Goal: Communication & Community: Answer question/provide support

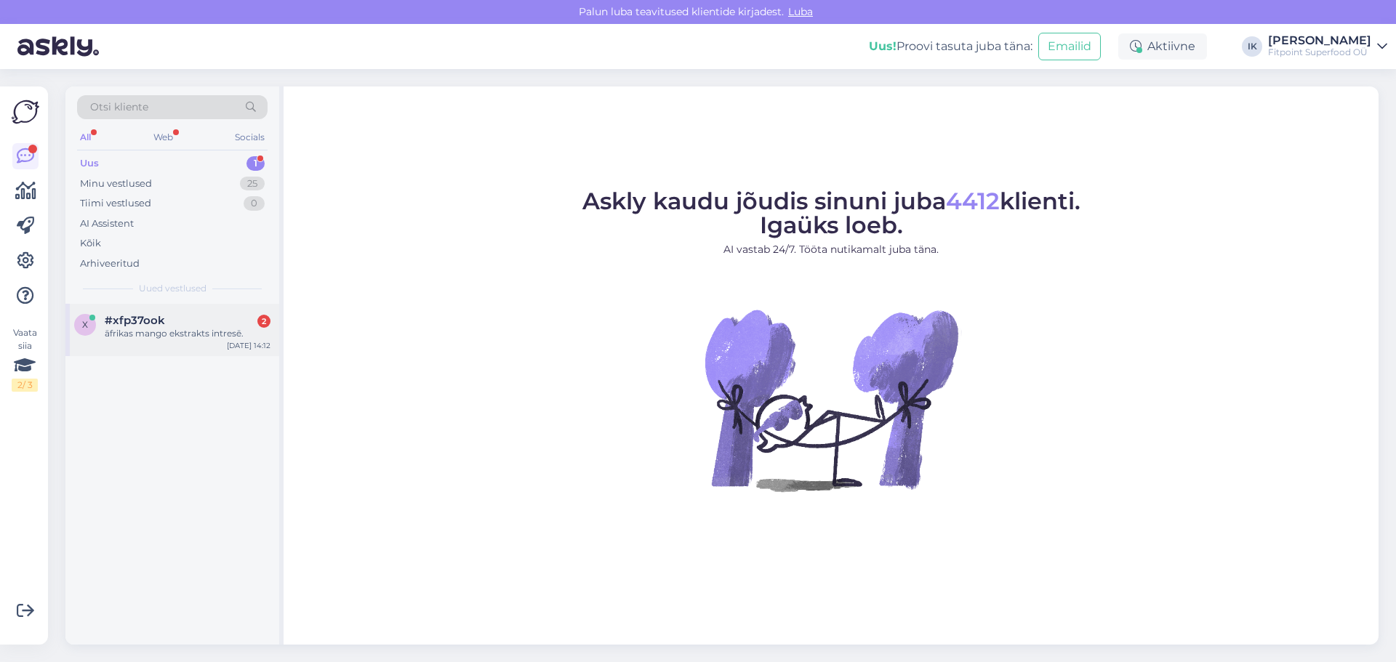
click at [161, 326] on span "#xfp37ook" at bounding box center [135, 320] width 60 height 13
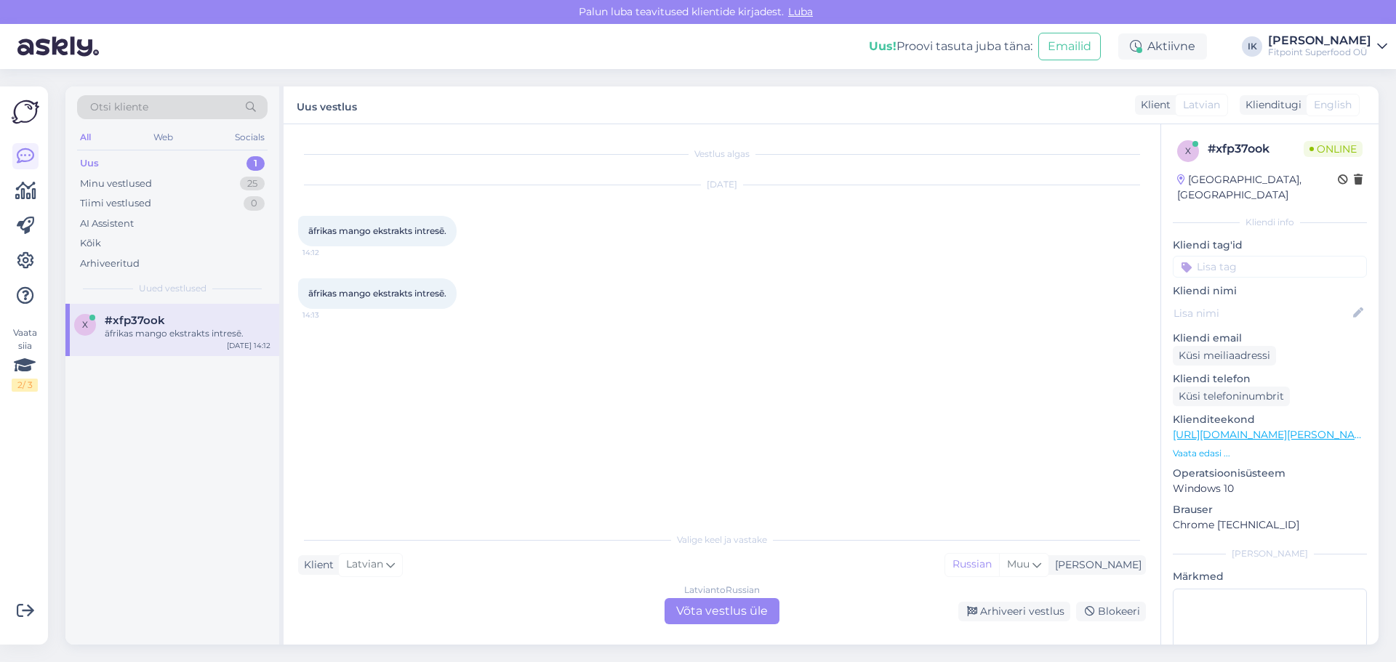
click at [747, 606] on div "Latvian to Russian Võta vestlus üle" at bounding box center [721, 611] width 115 height 26
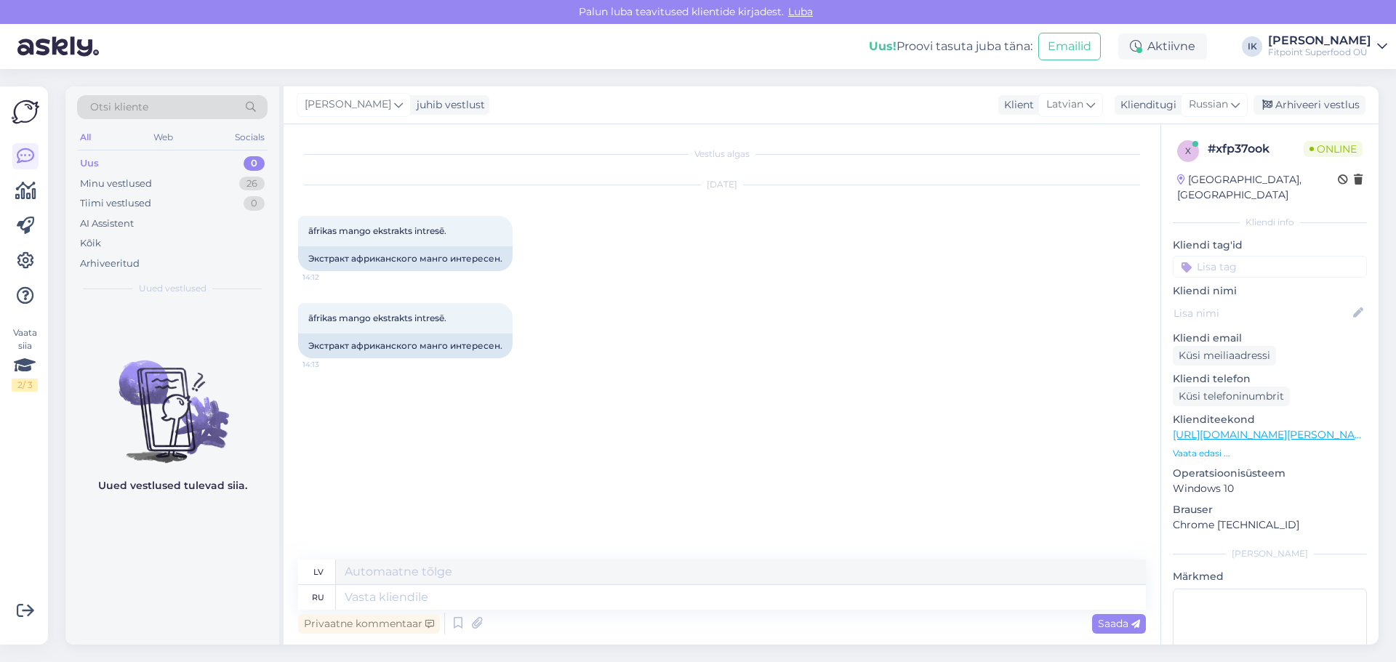
click at [1314, 428] on link "https://fitpoint.ee/lv/swanson-afrikas-mango-400-mg-60-kapsulas/" at bounding box center [1273, 434] width 201 height 13
click at [433, 595] on textarea at bounding box center [741, 597] width 810 height 25
type textarea "L"
type textarea "Добрый д"
type textarea "Laipns"
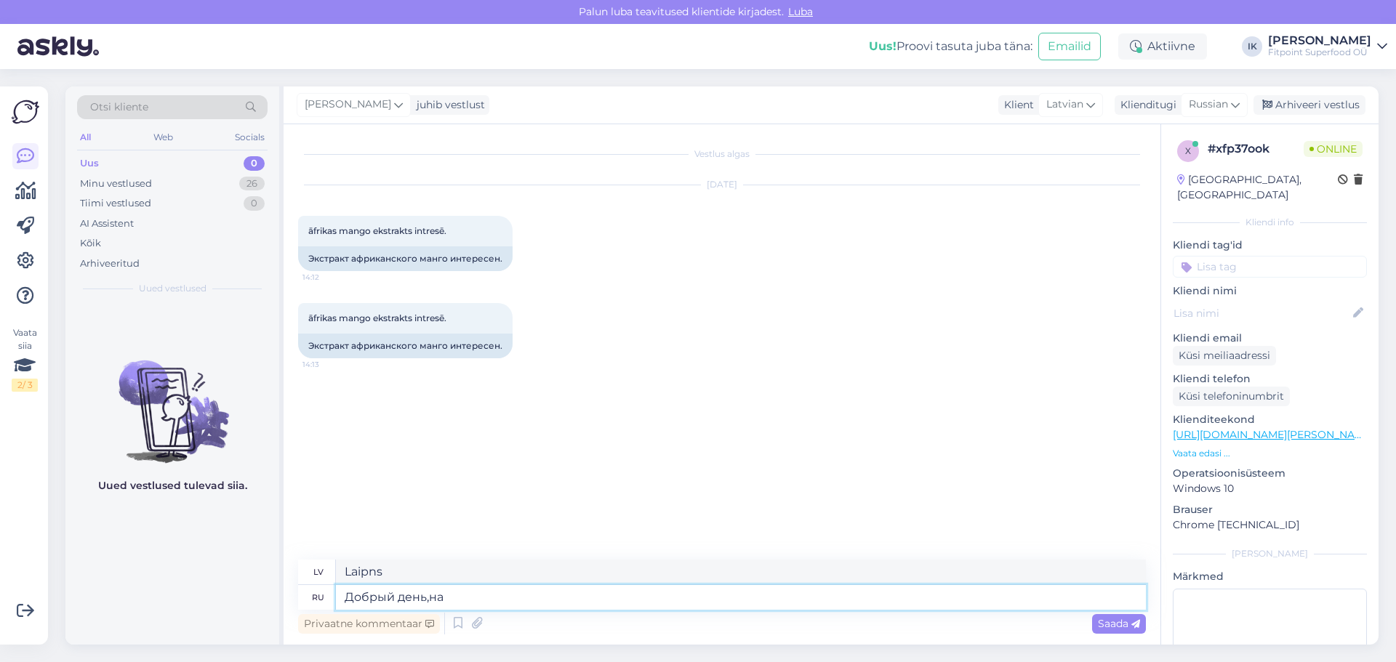
type textarea "Добрый день,на"
type textarea "Labdien,"
type textarea "Добрый день,на данный мо"
type textarea "Labdien, pagaidām"
type textarea "Добрый день,на данный момент"
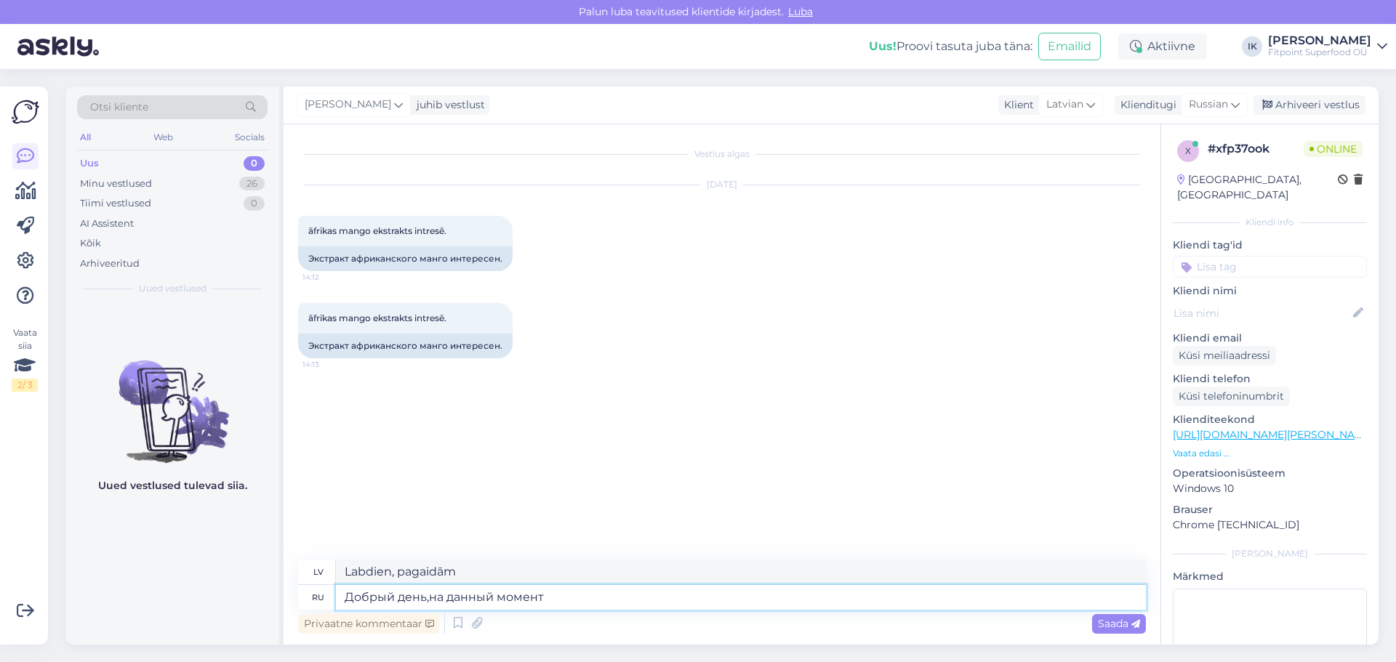
type textarea "Labdien, šobrīd"
type textarea "Добрый день,на данный момент только"
type textarea "Labdien, tikai pagaidām"
type textarea "Добрый день,на данный момент только такой"
type textarea "Labdien, šobrīd ir tikai šis viens"
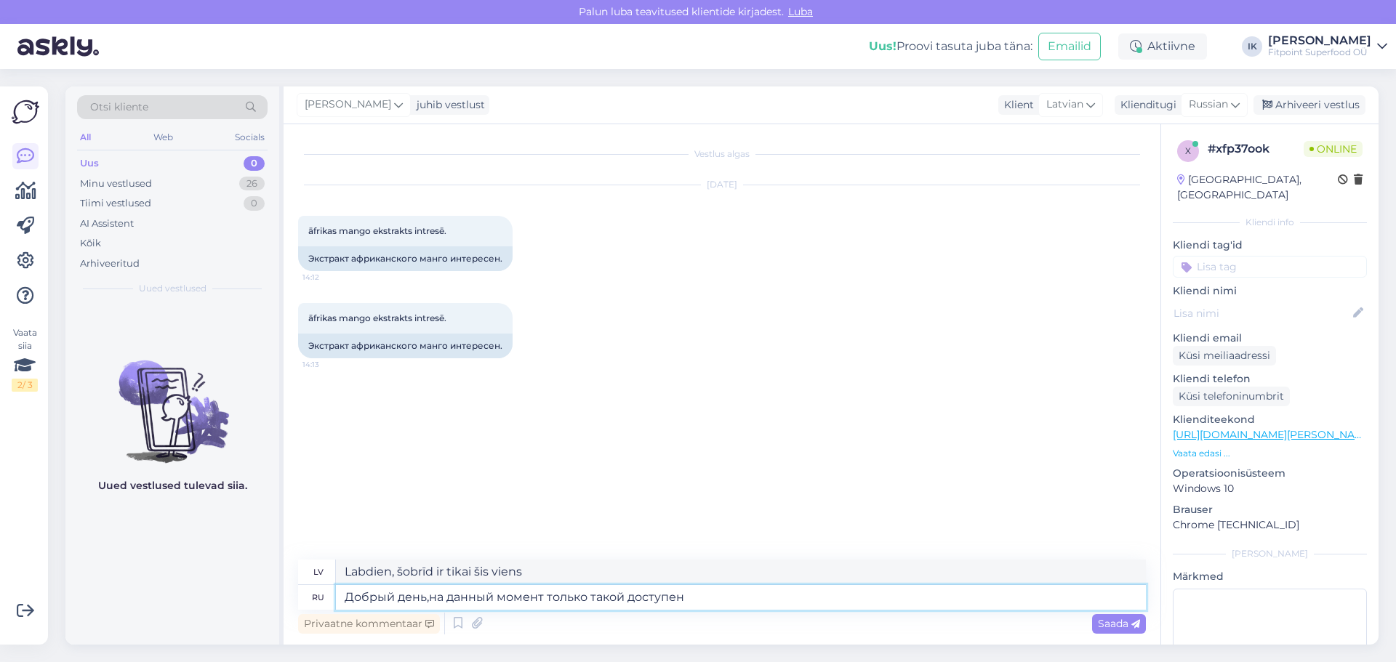
type textarea "Добрый день,на данный момент только такой доступен"
type textarea "Labdien, šobrīd šī ir vienīgā pieejamā."
paste textarea "https://fitpoint.ee/lv/swanson-afrikas-mango-400-mg-60-kapsulas/"
type textarea "Добрый день,на данный момент только такой доступен https://fitpoint.ee/lv/swans…"
type textarea "Labdien, šobrīd šī ir vienīgā pieejamā https://fitpoint.ee/lv/swanson-afrikas-m…"
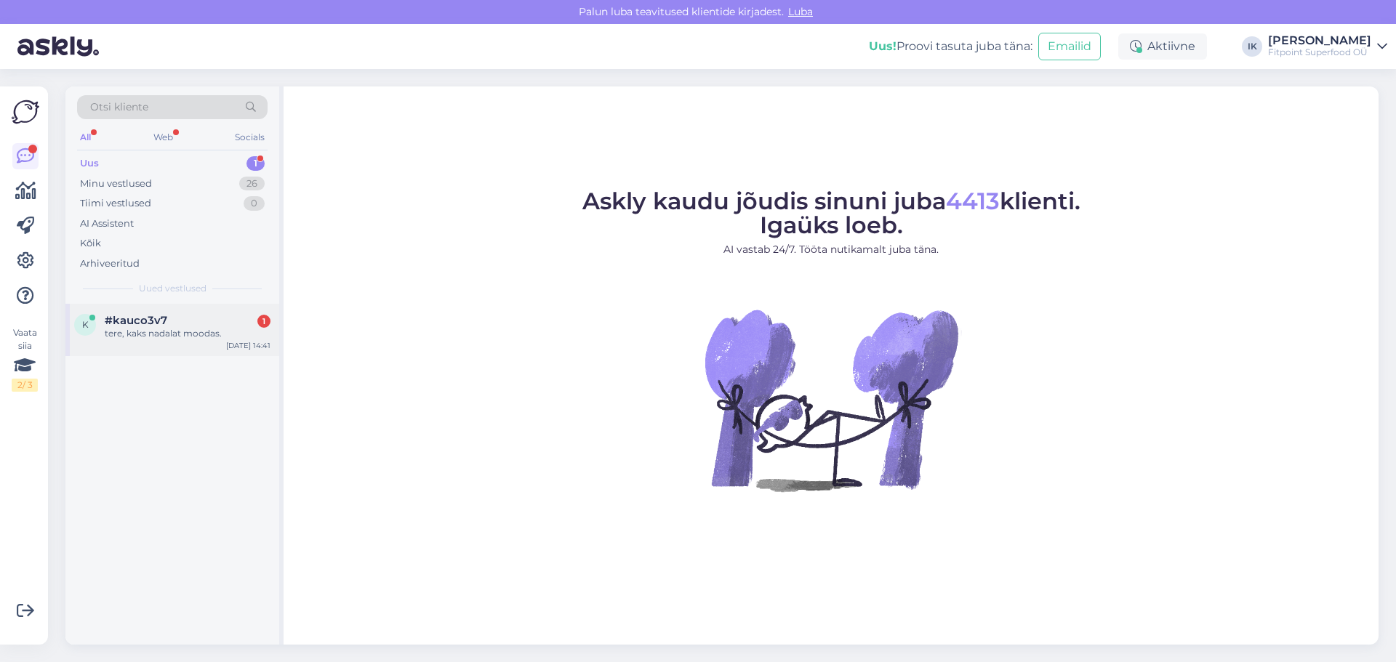
click at [177, 334] on div "tere, kaks nadalat moodas." at bounding box center [188, 333] width 166 height 13
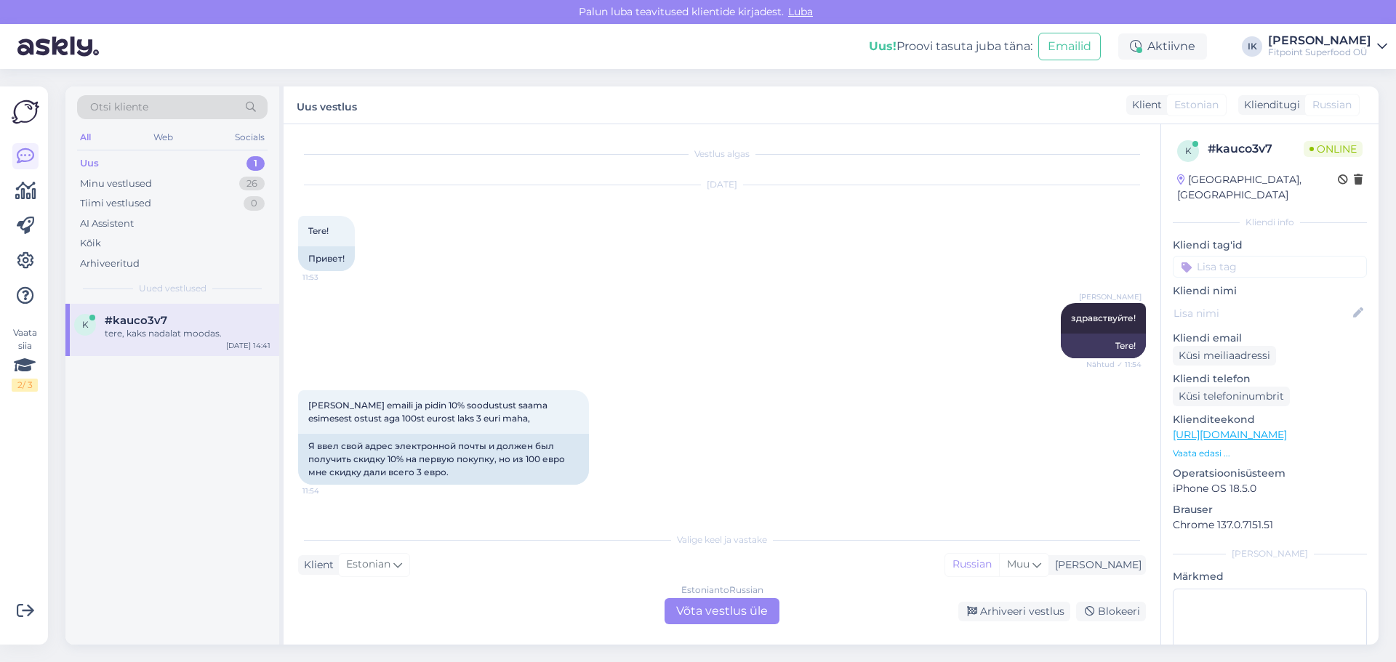
scroll to position [3561, 0]
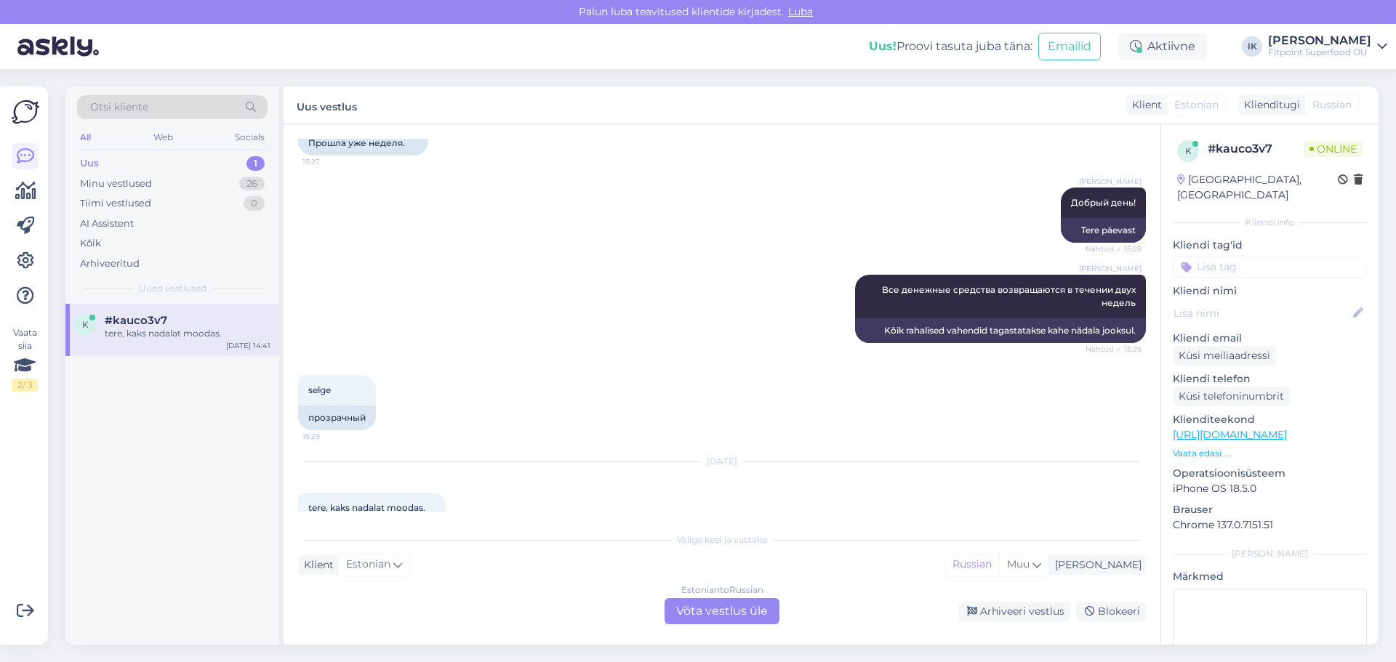
click at [712, 610] on div "Estonian to Russian Võta vestlus üle" at bounding box center [721, 611] width 115 height 26
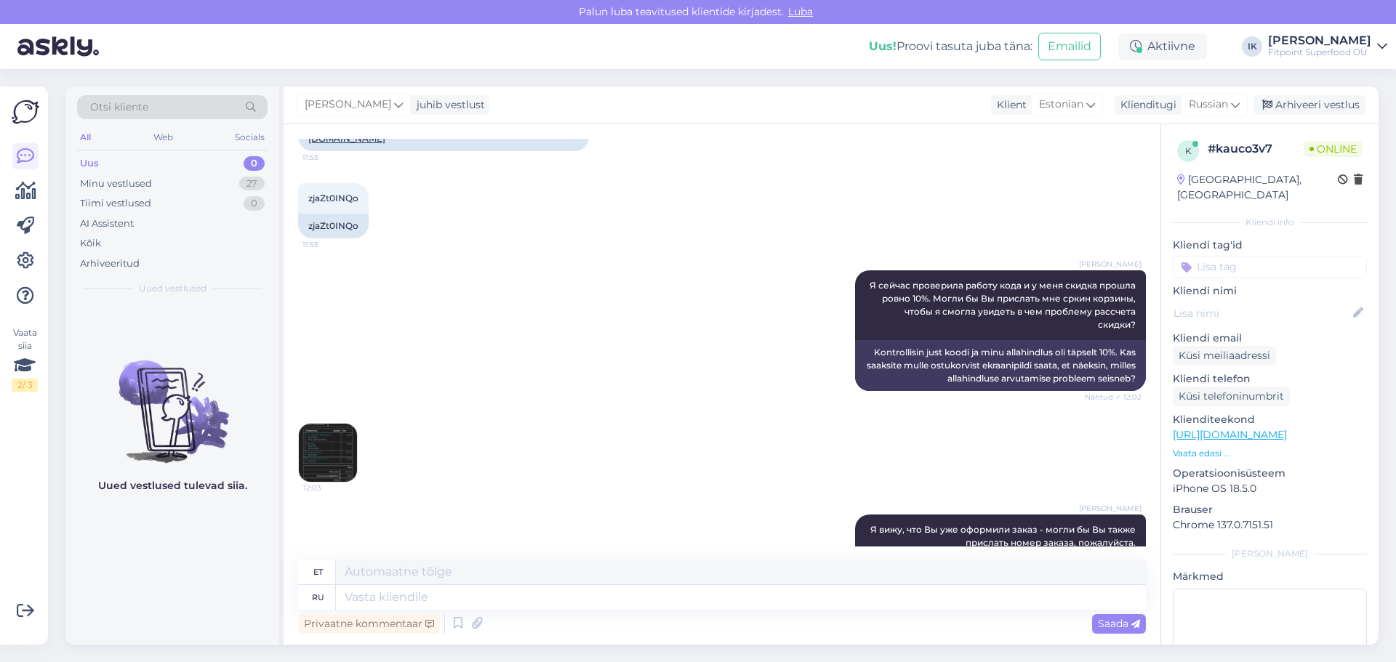
scroll to position [837, 0]
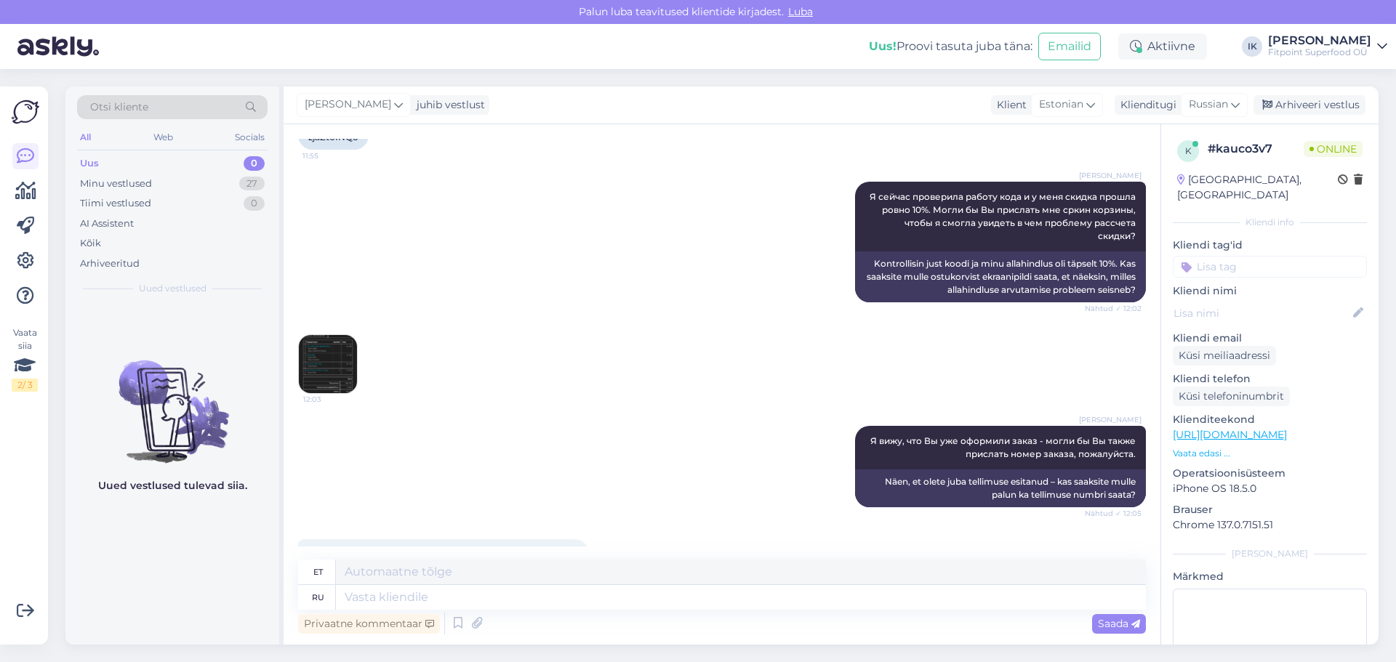
click at [338, 335] on img at bounding box center [328, 364] width 58 height 58
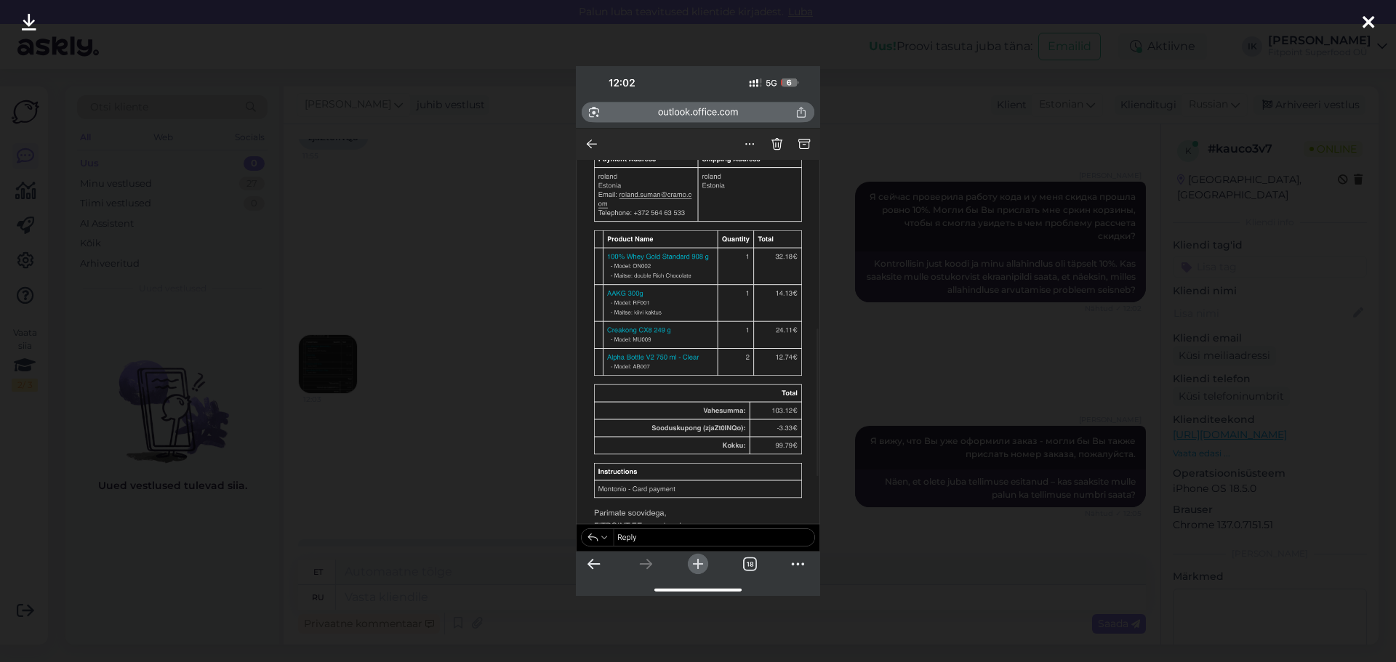
click at [446, 299] on div at bounding box center [698, 331] width 1396 height 662
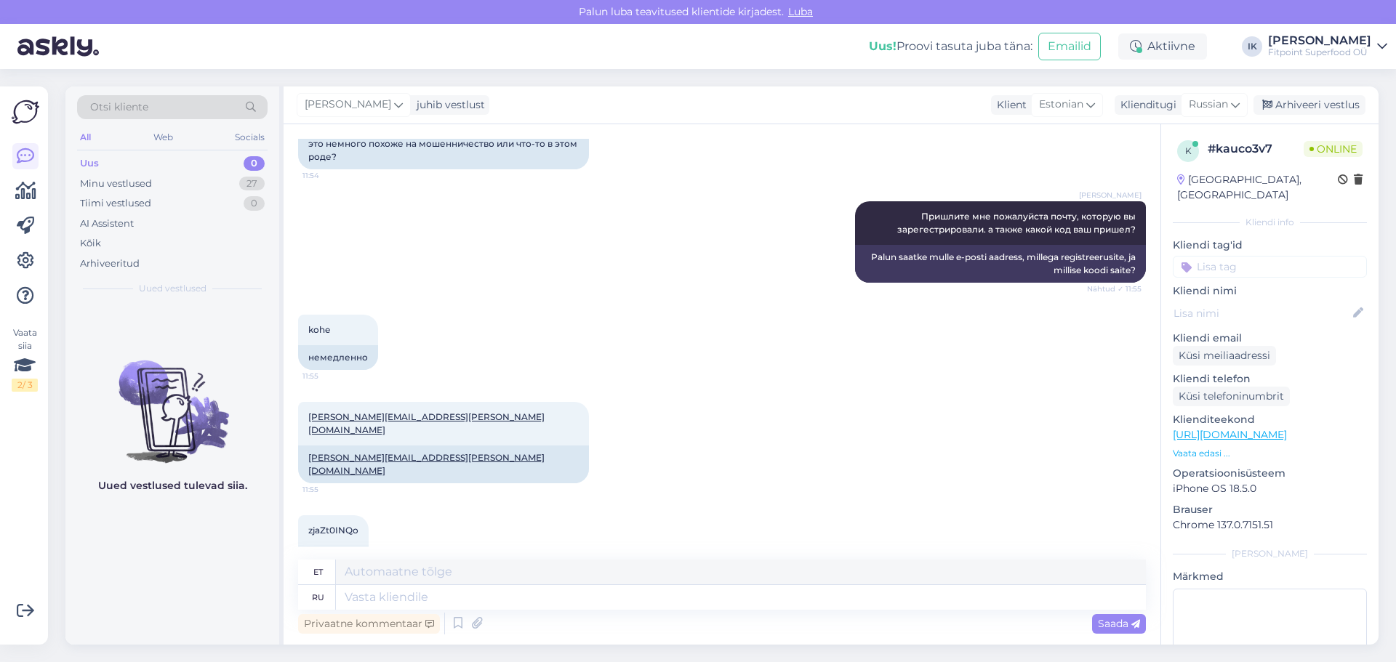
scroll to position [401, 0]
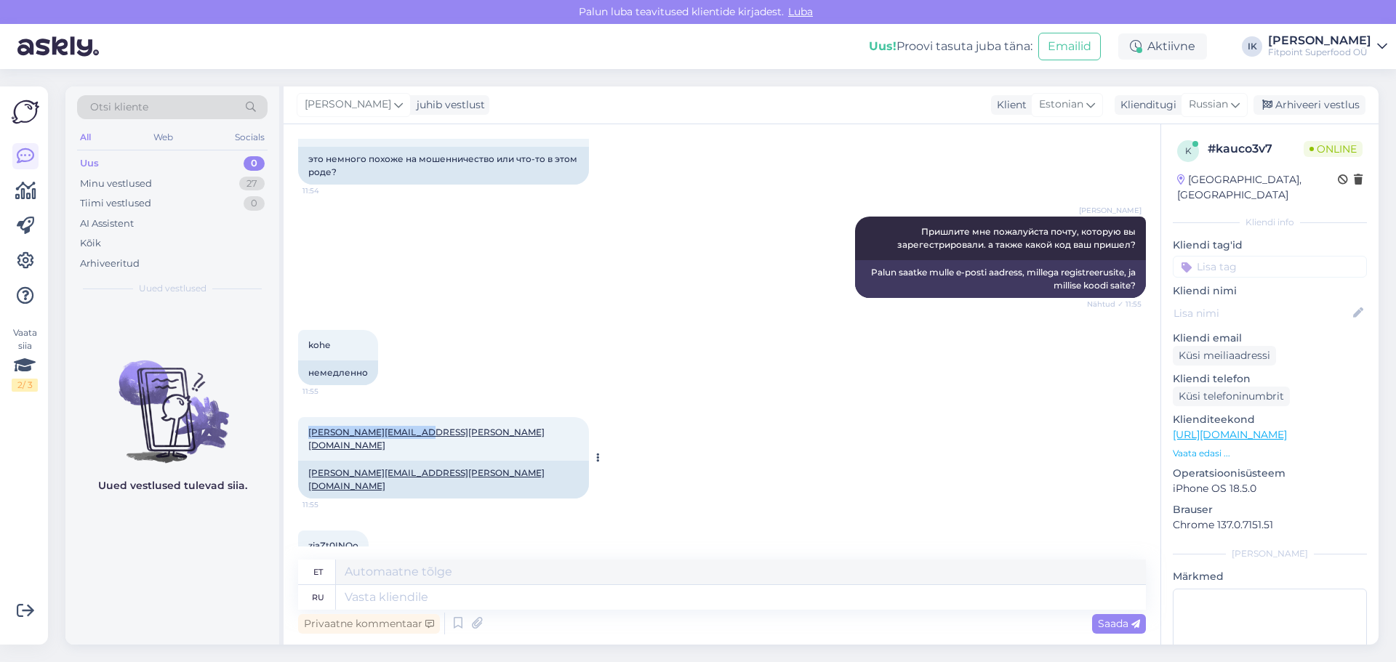
drag, startPoint x: 430, startPoint y: 434, endPoint x: 305, endPoint y: 437, distance: 125.1
click at [305, 437] on div "roland.suman@cramo.com 11:55" at bounding box center [443, 439] width 291 height 44
copy link "roland.suman@cramo.com"
click at [684, 422] on div "roland.suman@cramo.com 11:55 roland.suman@cramo.com" at bounding box center [722, 457] width 848 height 113
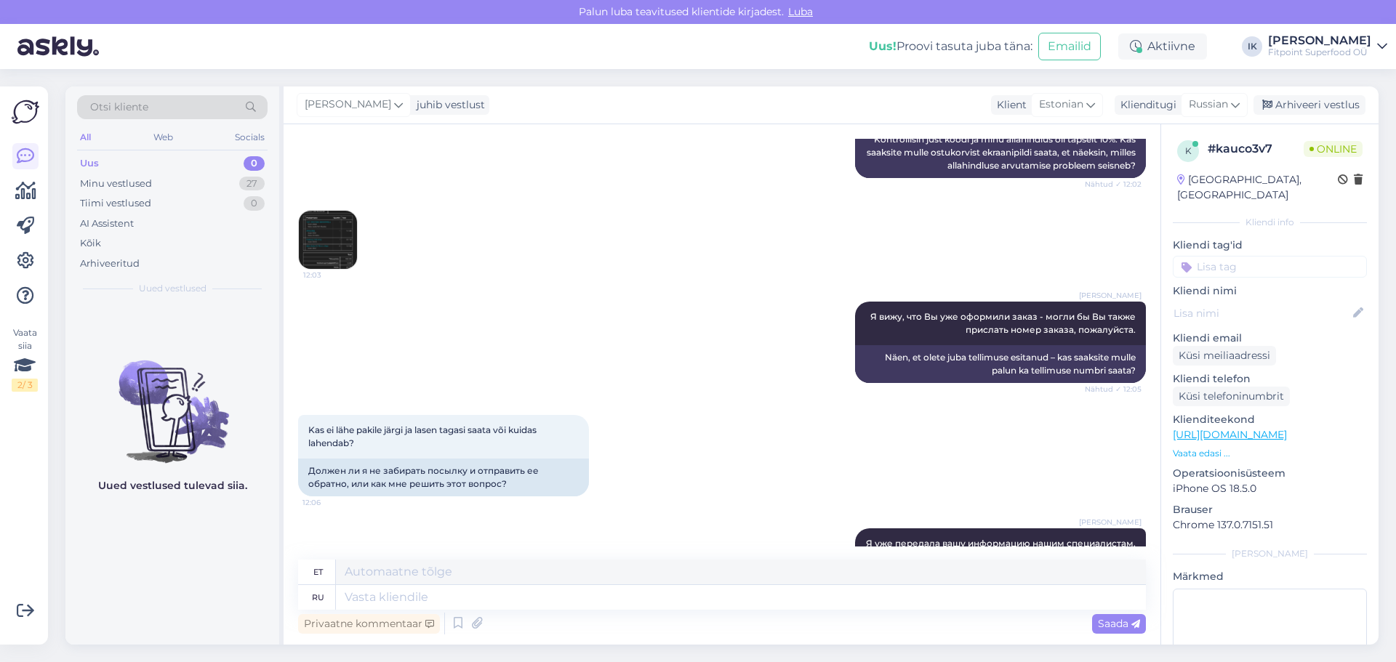
scroll to position [837, 0]
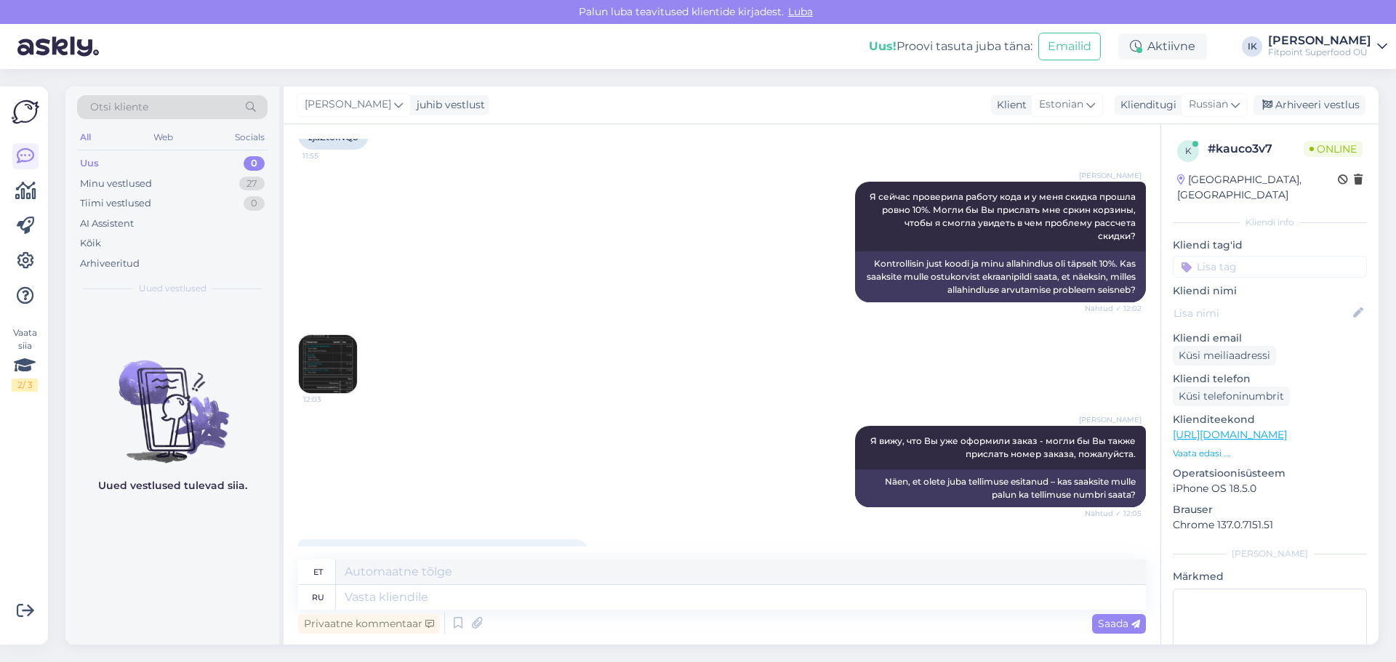
click at [329, 335] on img at bounding box center [328, 364] width 58 height 58
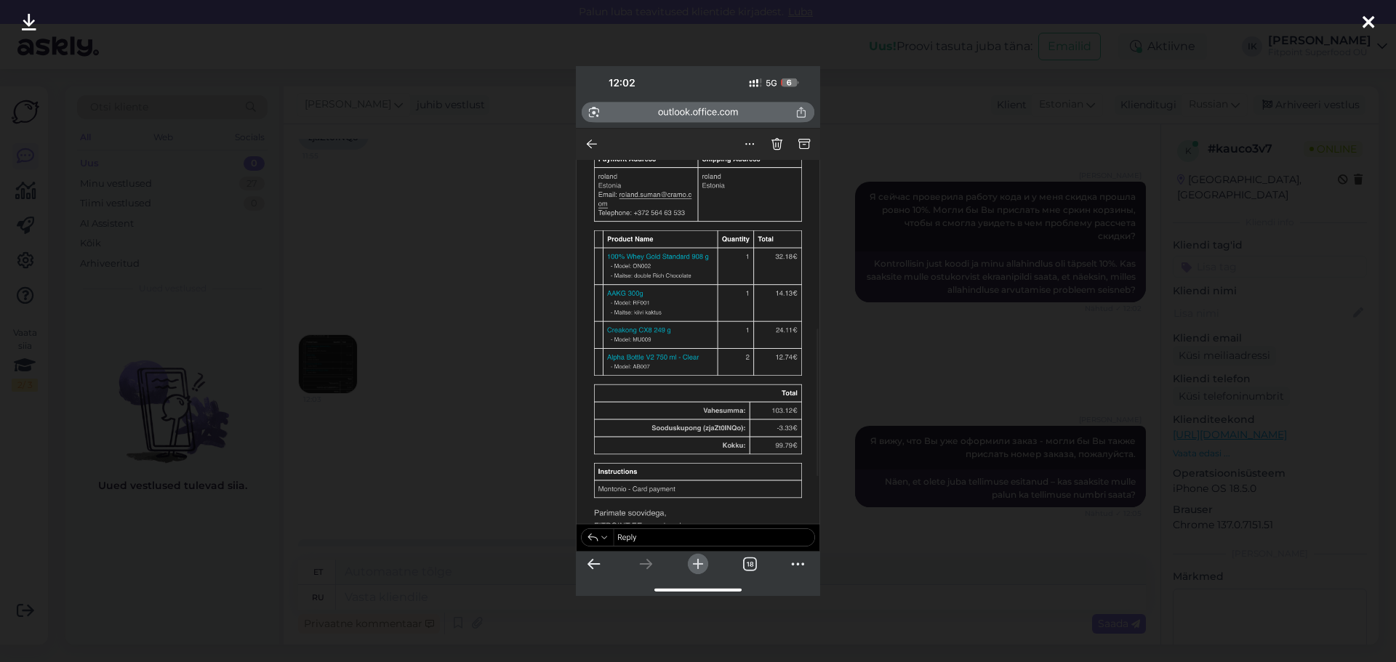
click at [976, 528] on div at bounding box center [698, 331] width 1396 height 662
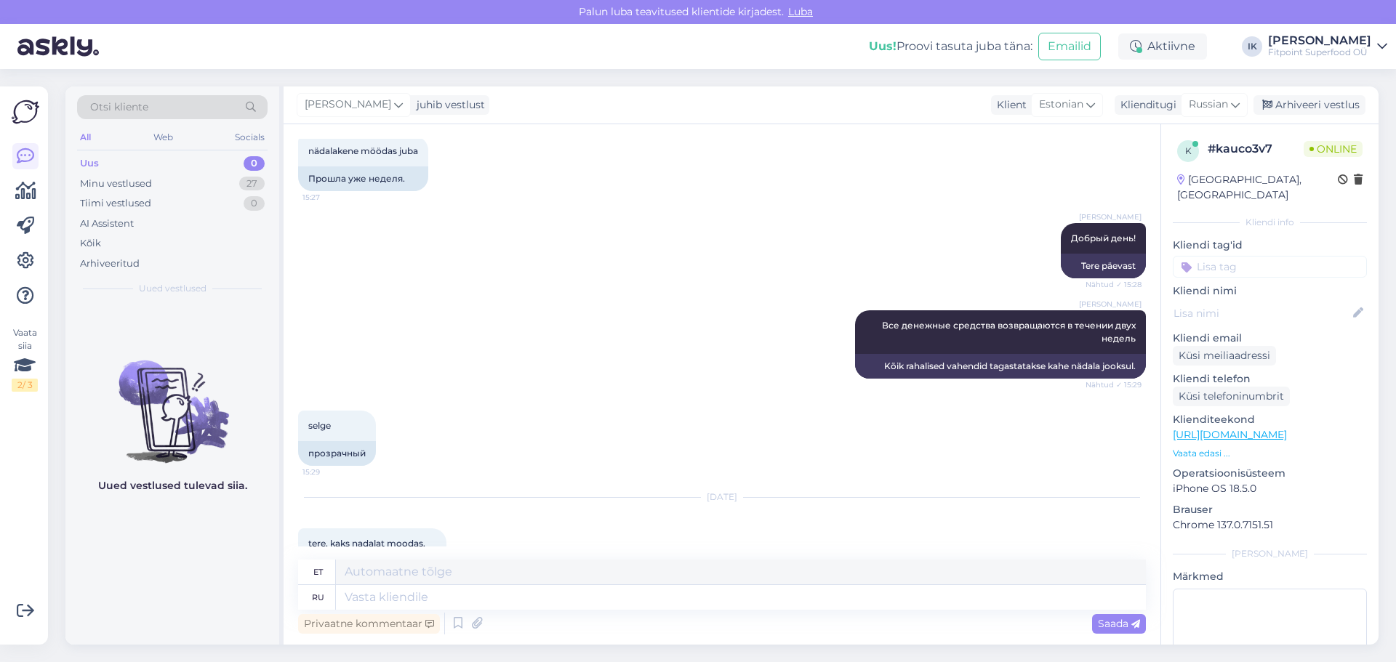
scroll to position [3527, 0]
click at [550, 602] on textarea at bounding box center [741, 597] width 810 height 25
type textarea "Добрый д"
type textarea "Lahke"
type textarea "Добрый день н"
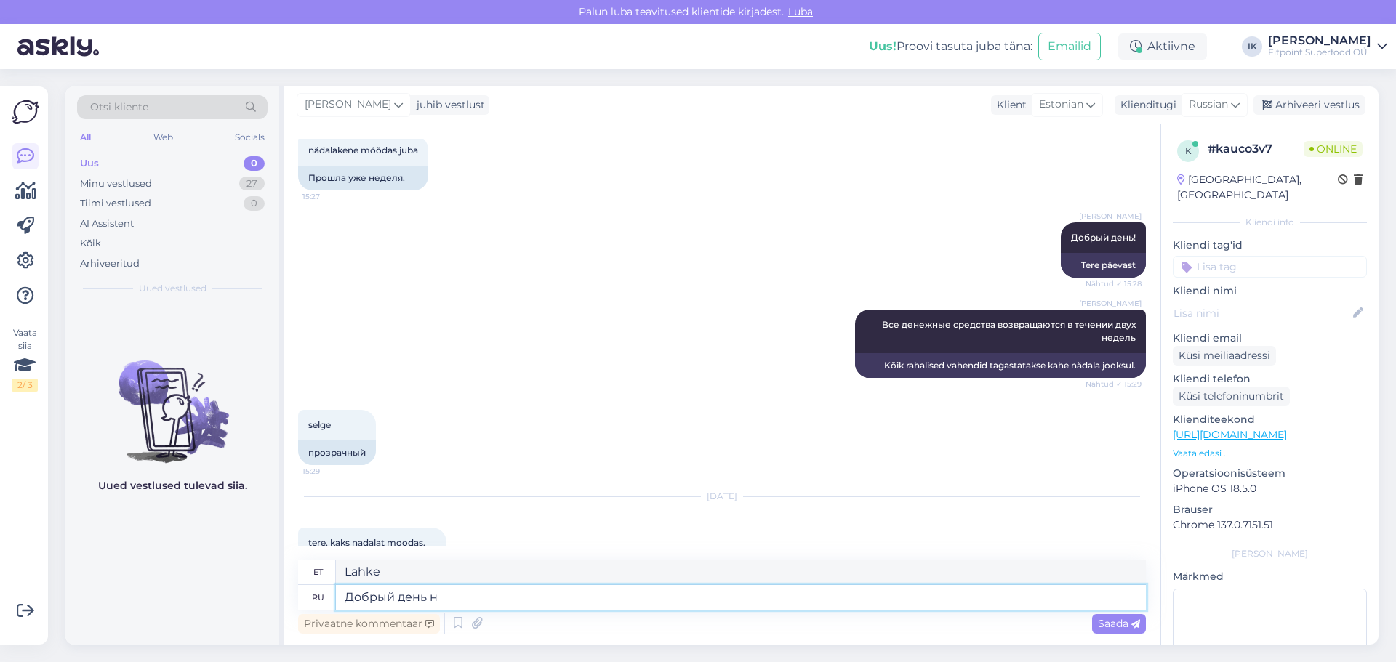
type textarea "Tere päevast"
type textarea "Добрый день не м"
type textarea "Tere päevast ei"
type textarea "Добрый день не могли б"
type textarea "Tere päevast, kas te saaksite palun?"
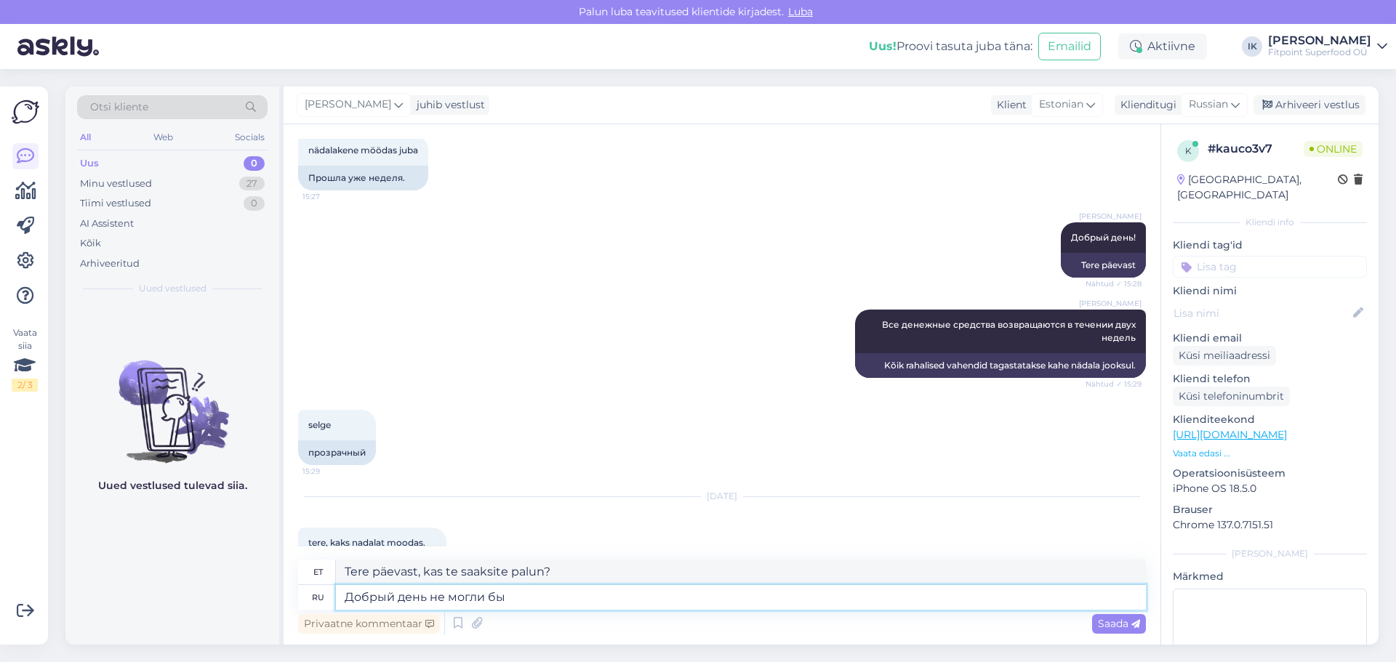
type textarea "Добрый день не могли бы в"
type textarea "Tere päevast, kas te saaksite palun"
type textarea "Добрый день не могли бы вы прислать ск"
type textarea "Tere päevast, kas saaksite selle saata?"
type textarea "Добрый день не могли бы вы прислать скрин о"
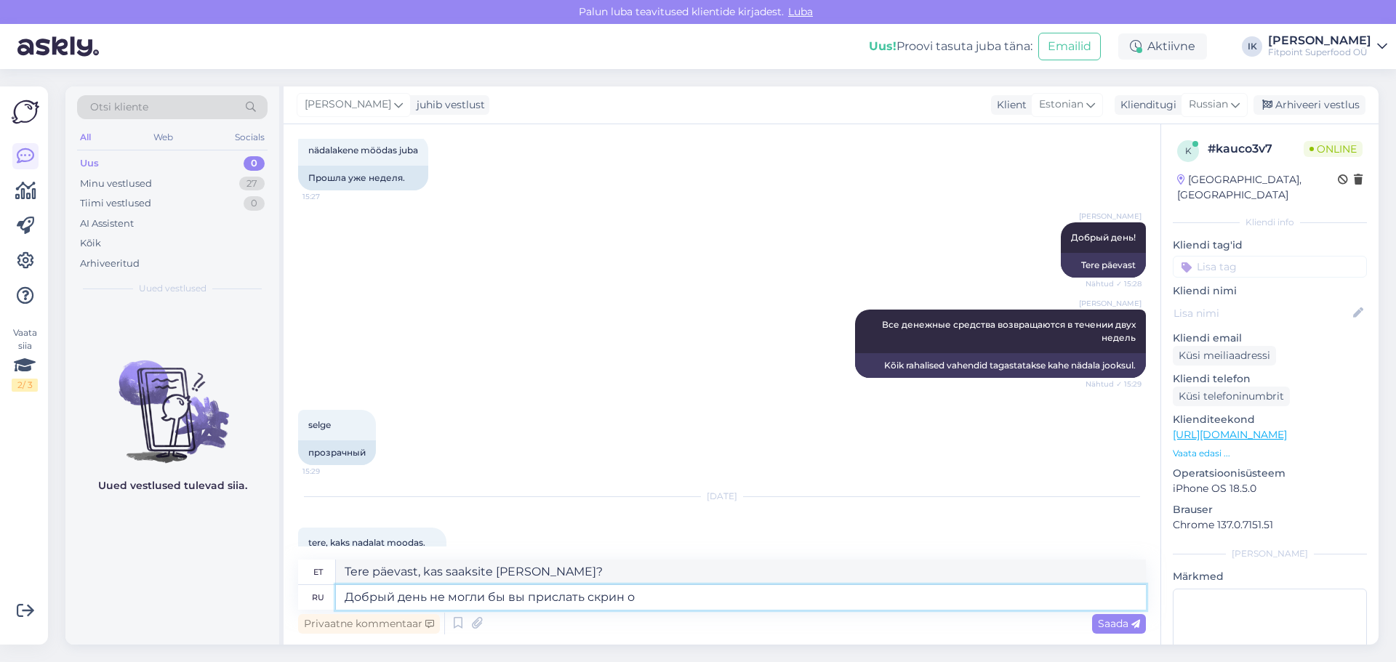
type textarea "Tere päevast, kas saaksite ekraanipildi saata?"
type textarea "Добрый день не могли бы вы прислать скрин об о"
type textarea "Tere päevast, kas saaksite saata ekraanipildi?"
type textarea "Добрый день не могли бы вы прислать скрин об оплате"
type textarea "Tere päevast, kas saaksite saata makse ekraanipildi?"
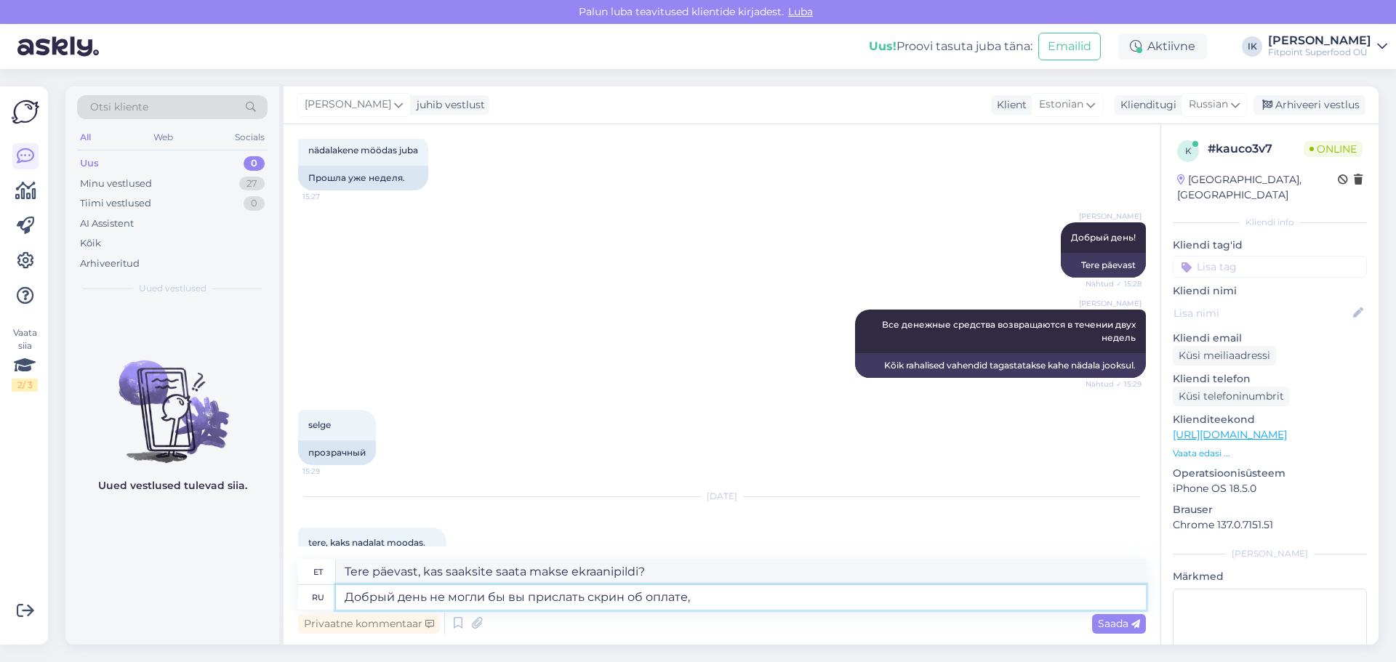
click at [430, 600] on textarea "Добрый день не могли бы вы прислать скрин об оплате," at bounding box center [741, 597] width 810 height 25
click at [727, 597] on textarea "Добрый день не могли бы вы прислать скрин об оплате," at bounding box center [741, 597] width 810 height 25
type textarea "Добрый день не могли бы вы прислать скрин об оплате,так как н"
type textarea "Tere päevast, kas saaksite saata maksest ekraanipildi, sest"
type textarea "Добрый день не могли бы вы прислать скрин об оплате,так как не мо"
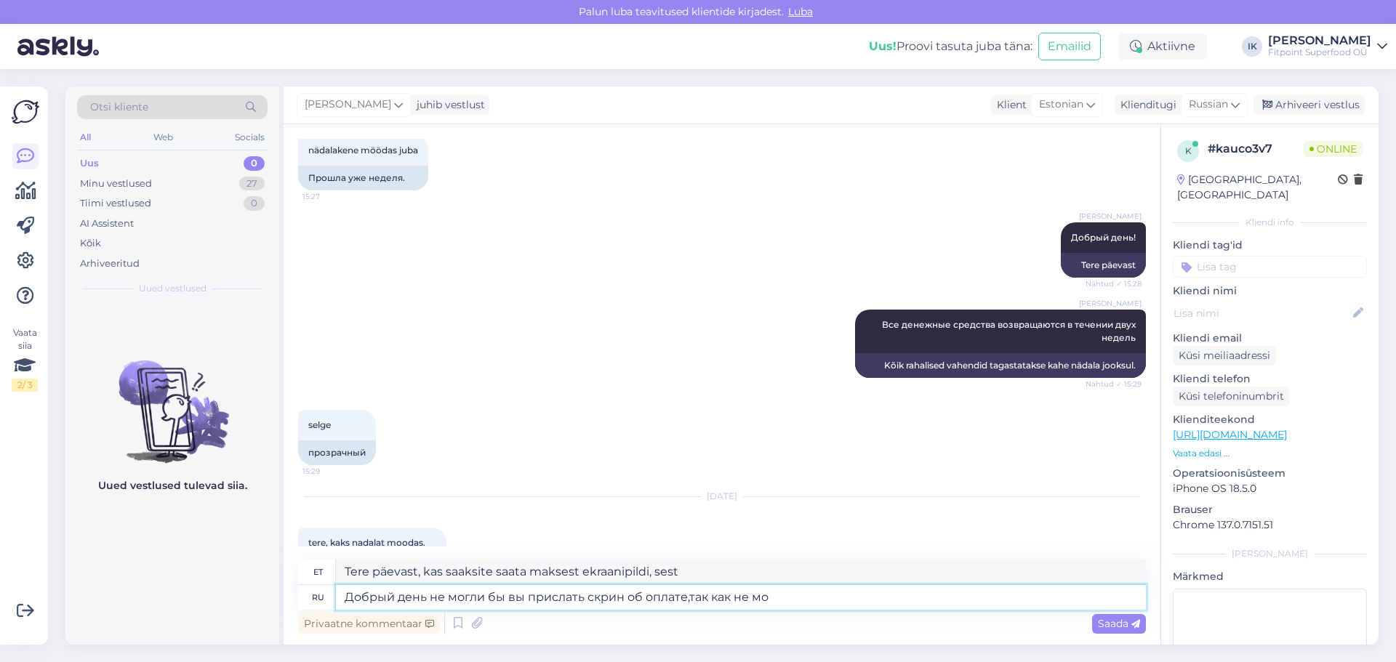
type textarea "Tere päevast, kas saaksite saata maksest ekraanipildi, kuna mitte"
type textarea "Добрый день не могли бы вы прислать скрин об оплате,так как не могут н"
type textarea "Tere päevast, kas saaksite saata maksest ekraanipildi, kuna nad ei saa"
type textarea "Добрый день не могли бы вы прислать скрин об оплате,так как не могут найти ва"
type textarea "Tere päevast, kas saaksite saata maksest ekraanipildi, kuna nad seda ei leia?"
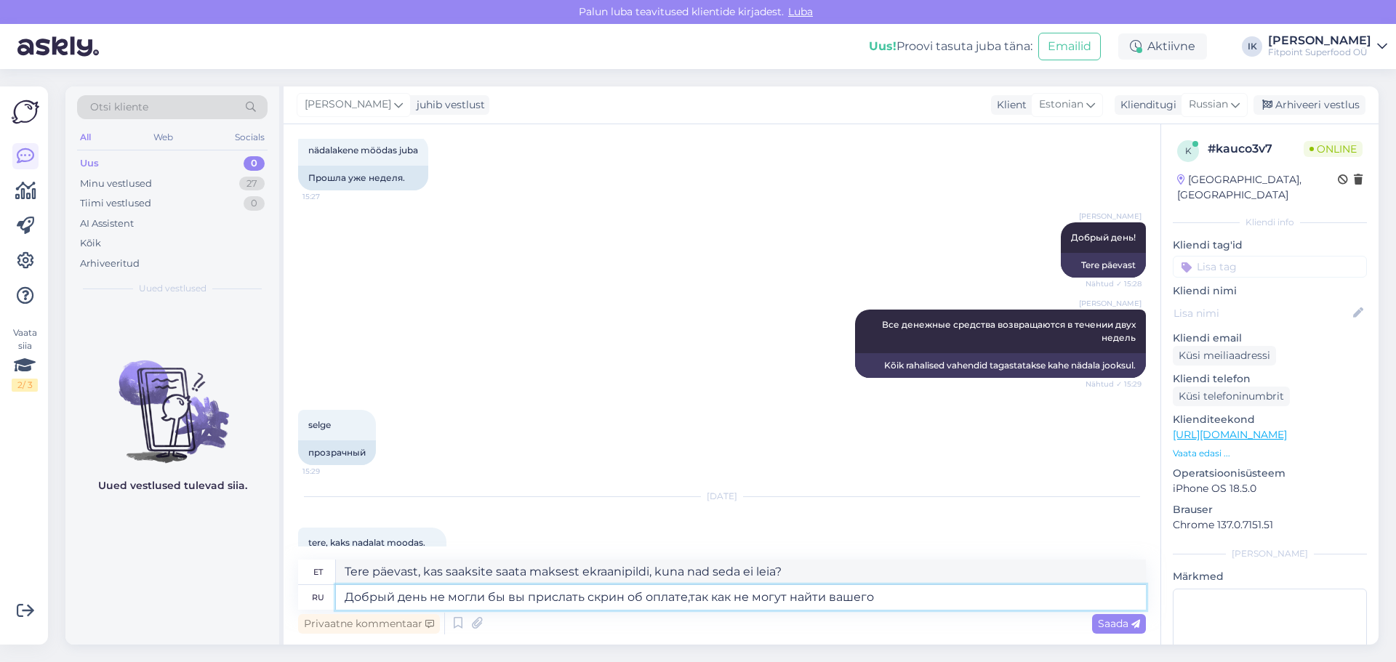
type textarea "Добрый день не могли бы вы прислать скрин об оплате,так как не могут найти ваше…"
type textarea "Tere päevast, kas saaksite saata maksest ekraanipildi, kuna nad ei leia teie om…"
type textarea "Добрый день не могли бы вы прислать скрин об оплате,так как не могут найти ваше…"
type textarea "Tere päevast, kas saaksite saata makse ekraanipildi, kuna nad ei leia teie maks…"
type textarea "Добрый день не могли бы вы прислать скрин об оплате,так как не могут найти ваше…"
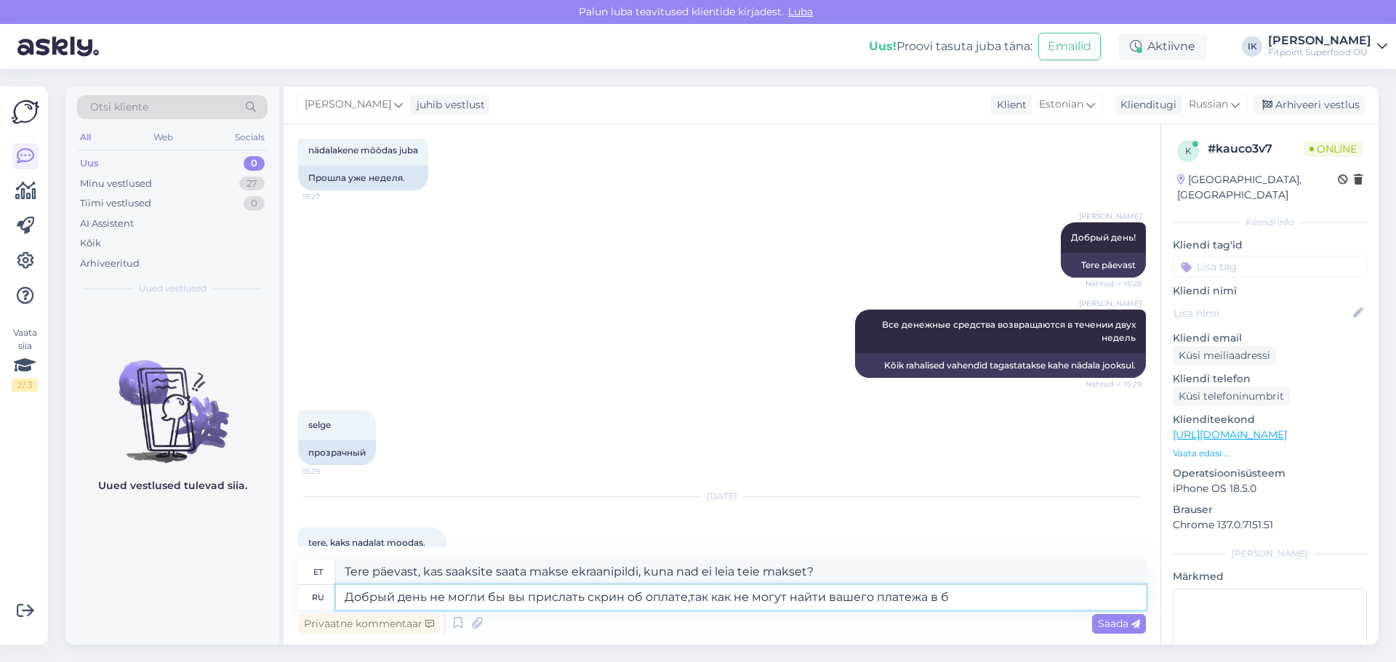
type textarea "Tere päevast, kas saaksite saata makse ekraanipildi, kuna nad ei leia teie maks…"
type textarea "Добрый день не могли бы вы прислать скрин об оплате,так как не могут найти ваше…"
type textarea "Tere päevast, kas saaksite saata makse ekraanipildi, kuna nad ei leia teie maks…"
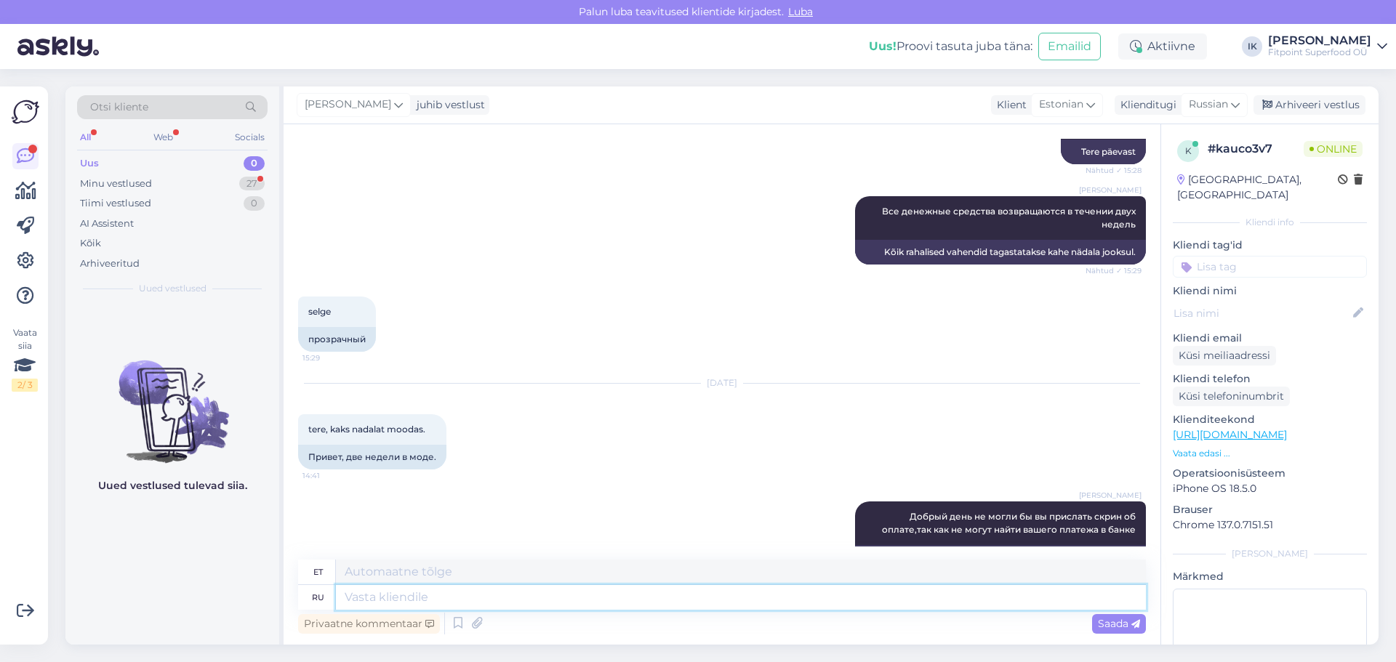
scroll to position [3732, 0]
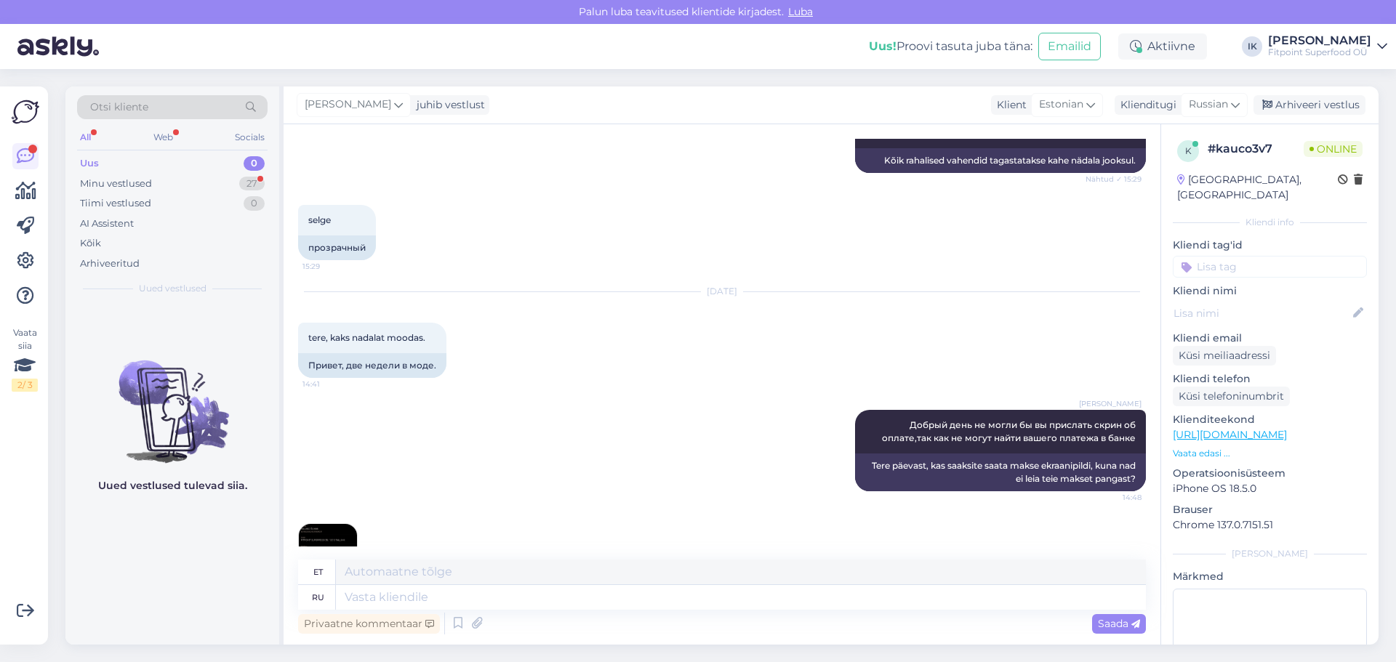
click at [326, 524] on img at bounding box center [328, 553] width 58 height 58
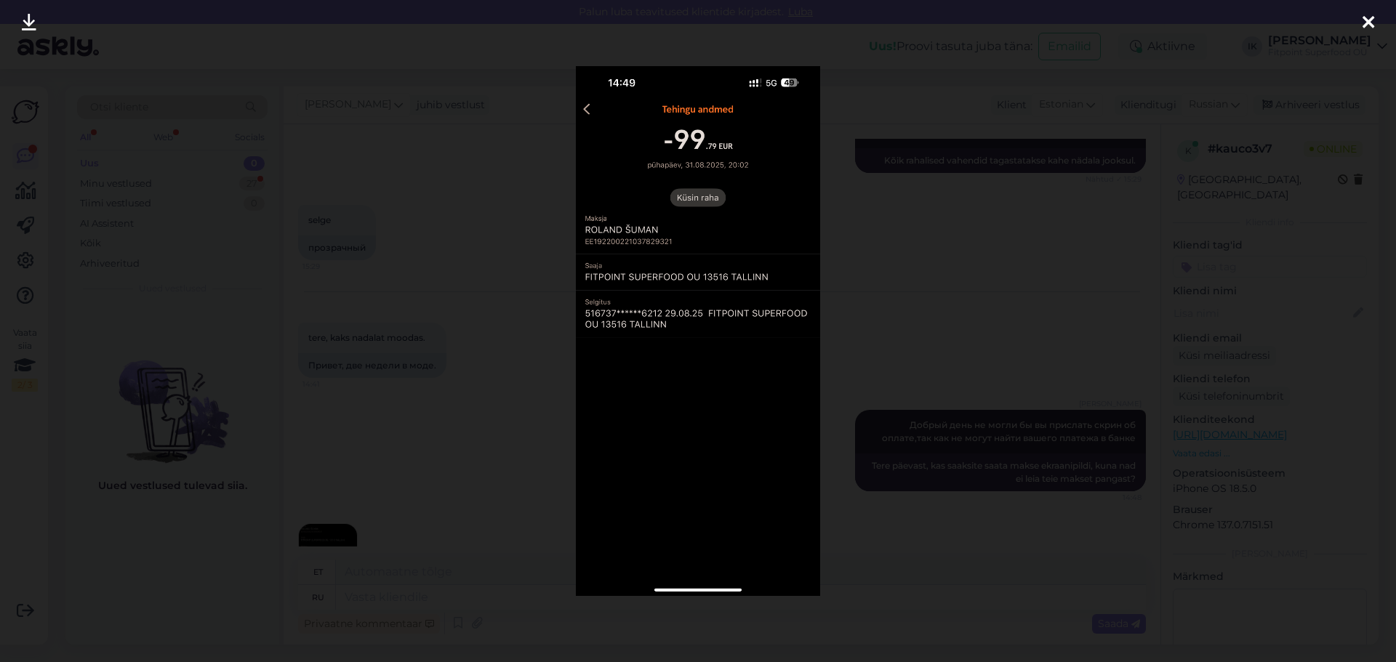
click at [967, 210] on div at bounding box center [698, 331] width 1396 height 662
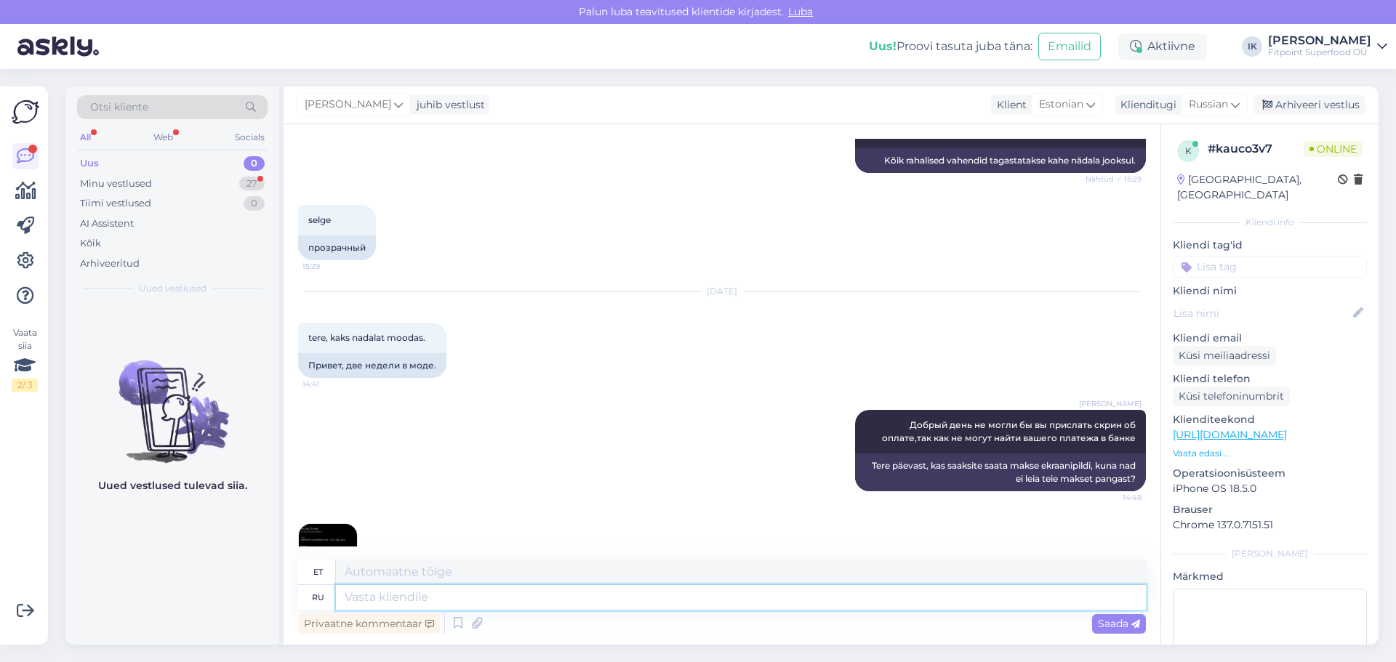
drag, startPoint x: 428, startPoint y: 595, endPoint x: 436, endPoint y: 592, distance: 8.5
click at [429, 595] on textarea at bounding box center [741, 597] width 810 height 25
type textarea "c"
type textarea "j"
type textarea "о"
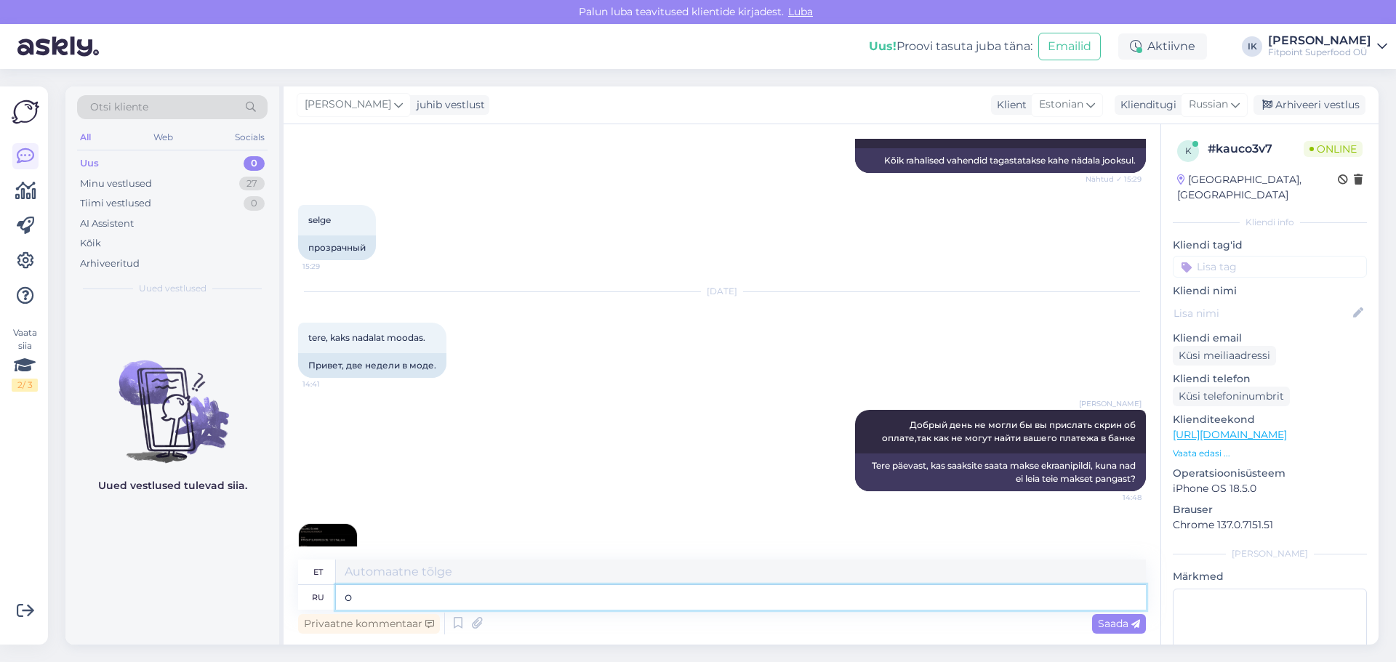
type textarea "O"
type textarea "о"
type textarea "Отправлено ь"
type textarea "Saadetud"
type textarea "Отправлено ьузгалтеру"
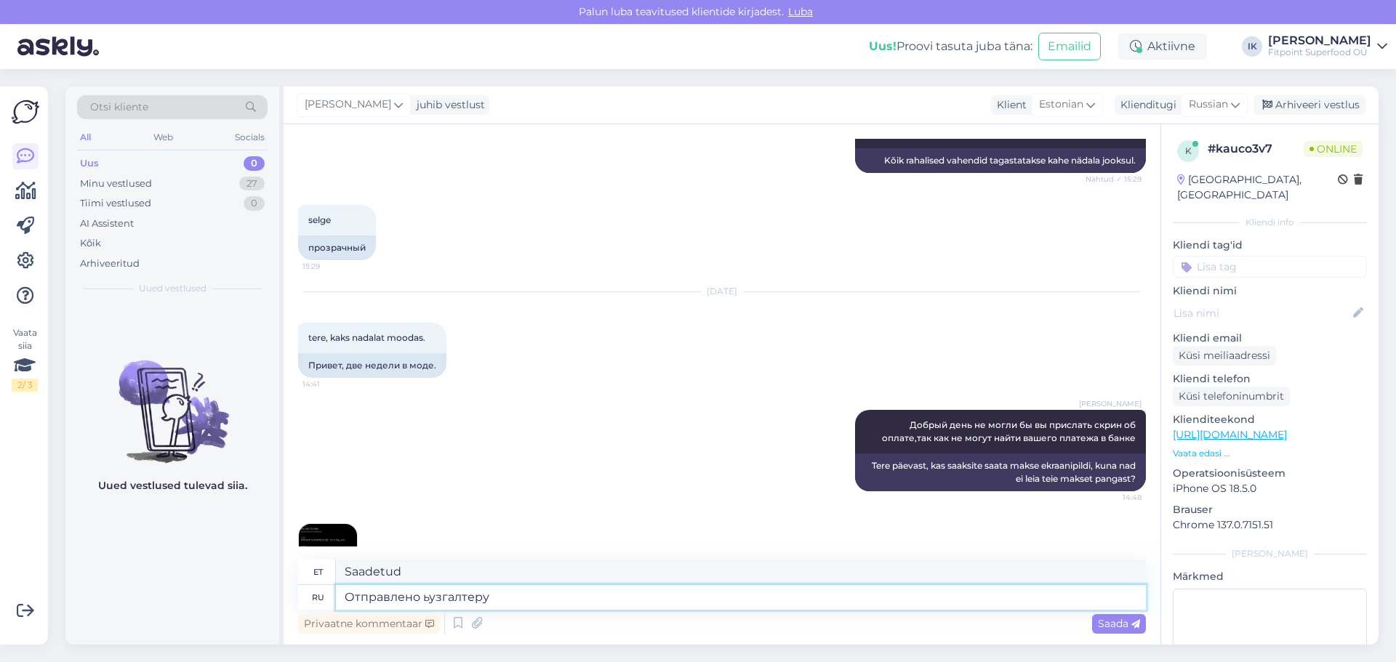
type textarea "Saadetud üzgalterisse"
click at [430, 592] on textarea "Отправлено ьузгалтеру" at bounding box center [741, 597] width 810 height 25
type textarea "Отправлено бузгалтеру"
type textarea "Saadetud raamatupidajale"
click at [442, 595] on textarea "Отправлено бузгалтеру" at bounding box center [741, 597] width 810 height 25
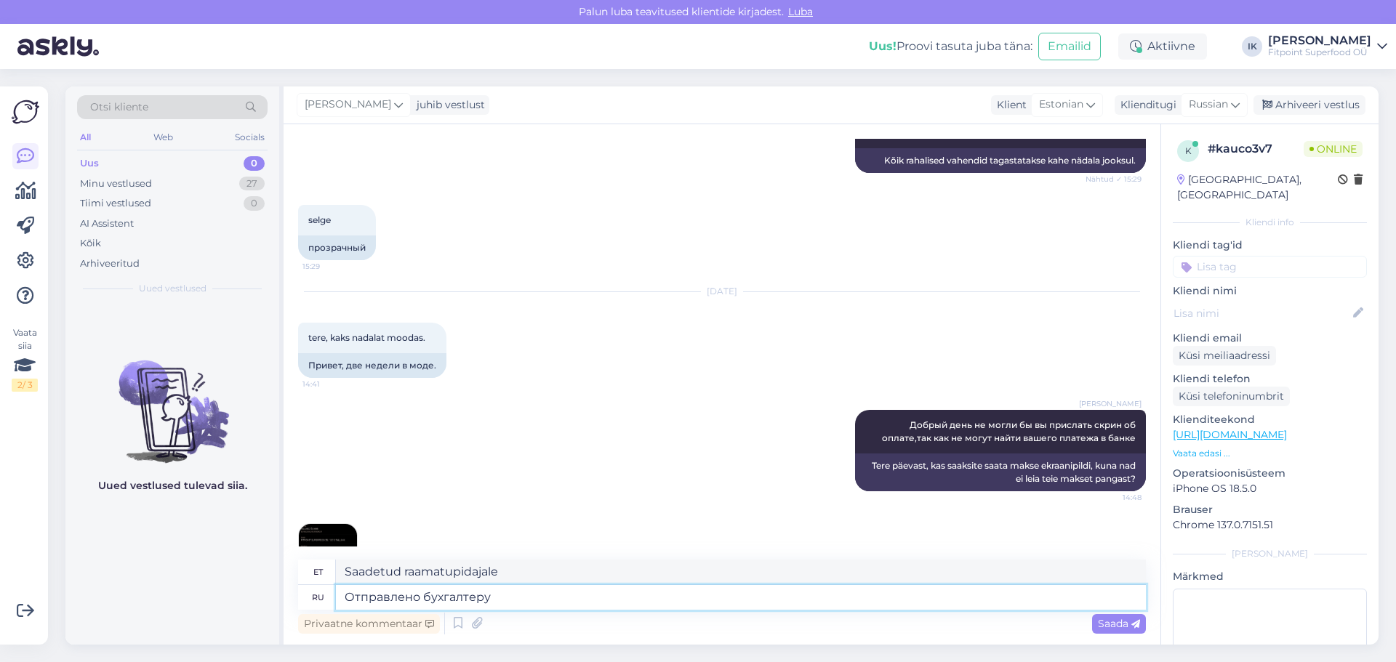
click at [510, 595] on textarea "Отправлено бухгалтеру" at bounding box center [741, 597] width 810 height 25
type textarea "Отправлено бухгалтеру,"
type textarea "Saadetud raamatupidajale,"
type textarea "Отправлено бухгалтеру,сказали с"
type textarea "Saadeti raamatupidajale, nad ütlesid"
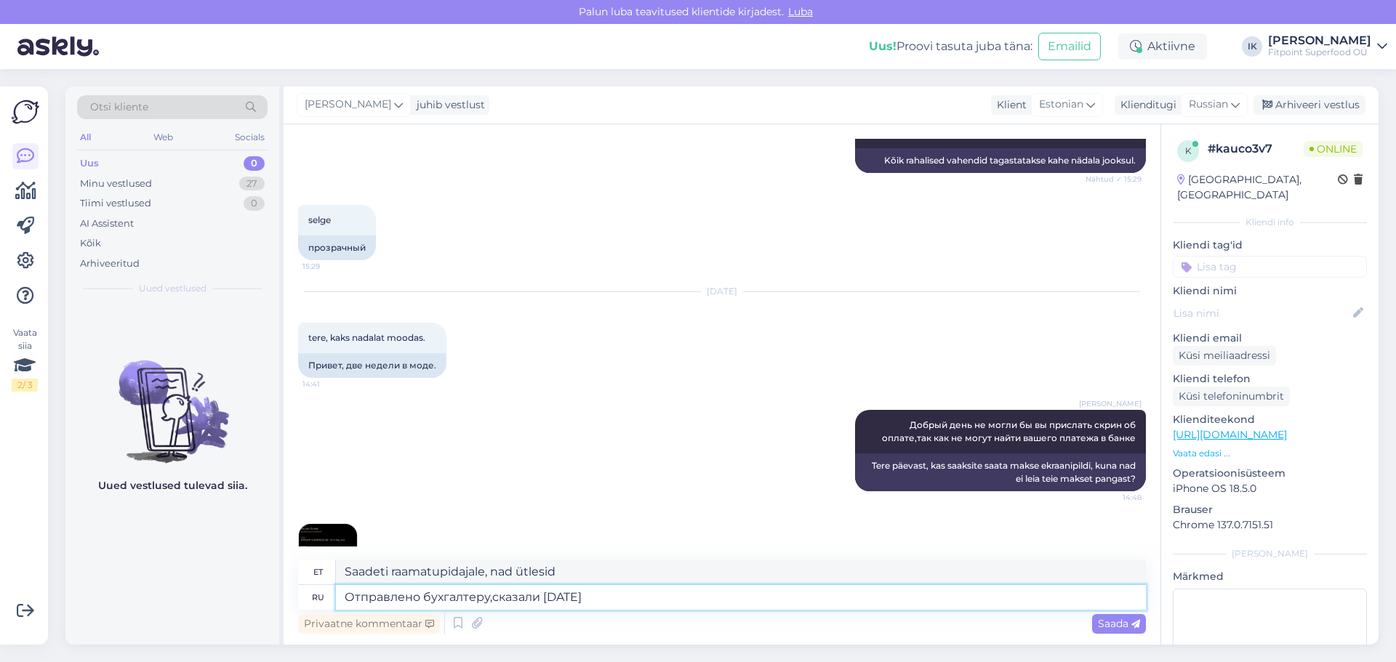
type textarea "Отправлено бухгалтеру,сказали сегодня р"
type textarea "Saadeti raamatupidajale, nad ütlesid täna"
type textarea "Отправлено бухгалтеру,сказали сегодня решат в"
type textarea "Saadeti raamatupidajale, nad ütlesid, et otsustavad täna."
type textarea "Отправлено бухгалтеру,сказали сегодня решат вопрос"
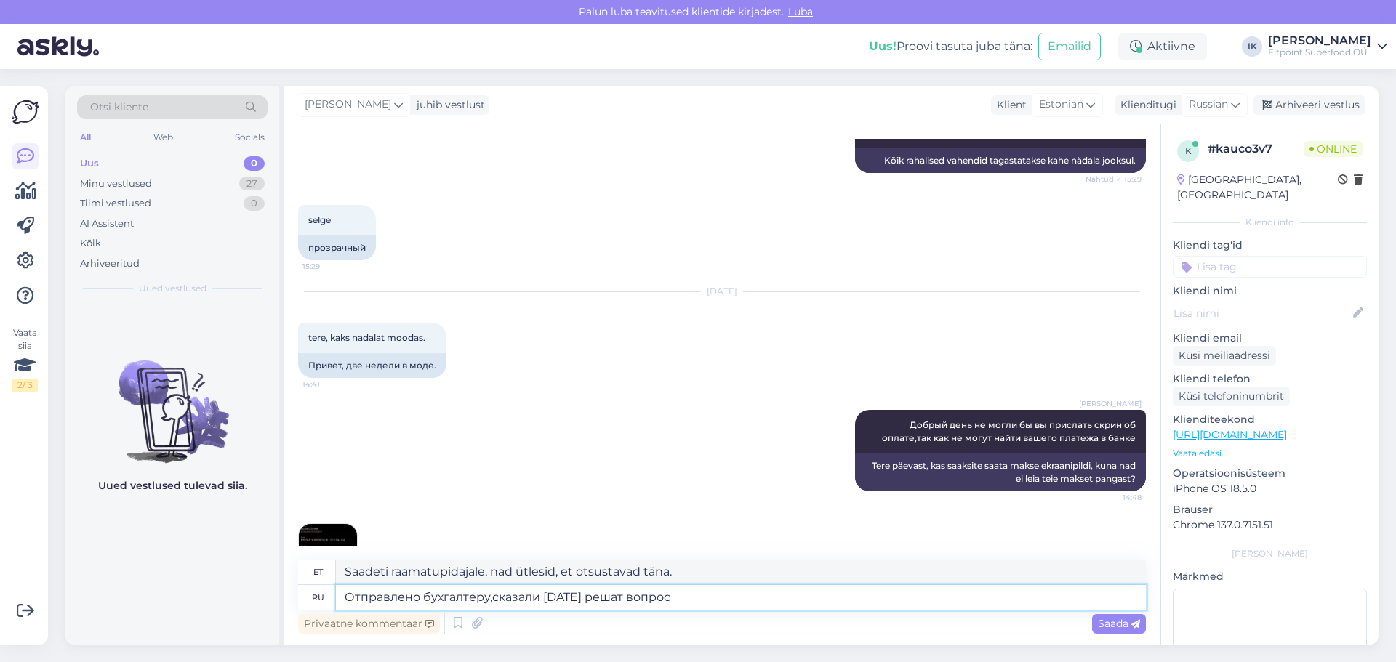
type textarea "Saadeti raamatupidajale, nad ütlesid, et lahendavad probleemi täna."
type textarea "Отправлено бухгалтеру,сказали сегодня решат"
type textarea "Saadeti raamatupidajale, nad ütlesid, et otsustavad täna."
type textarea "Отправлено бухгалтеру,сказали сегодня решат проблему"
type textarea "Saadeti raamatupidajale, nad ütlesid, et lahendavad probleemi täna."
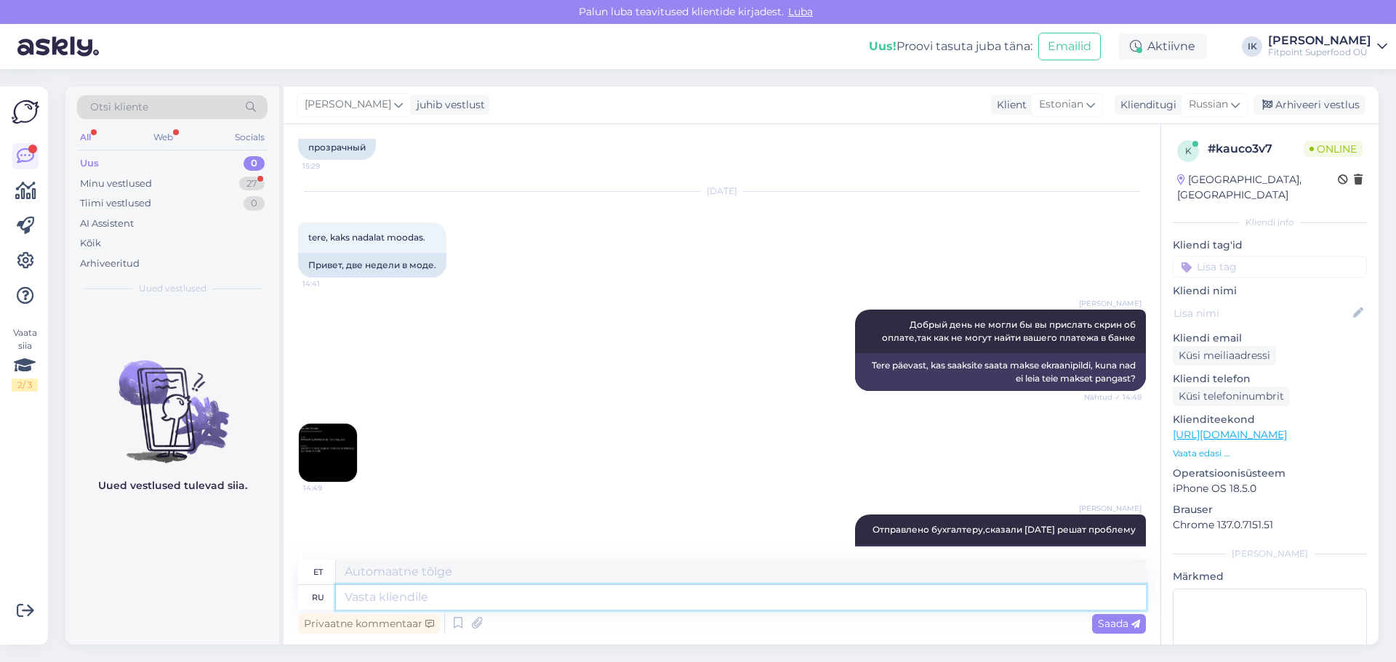
scroll to position [4006, 0]
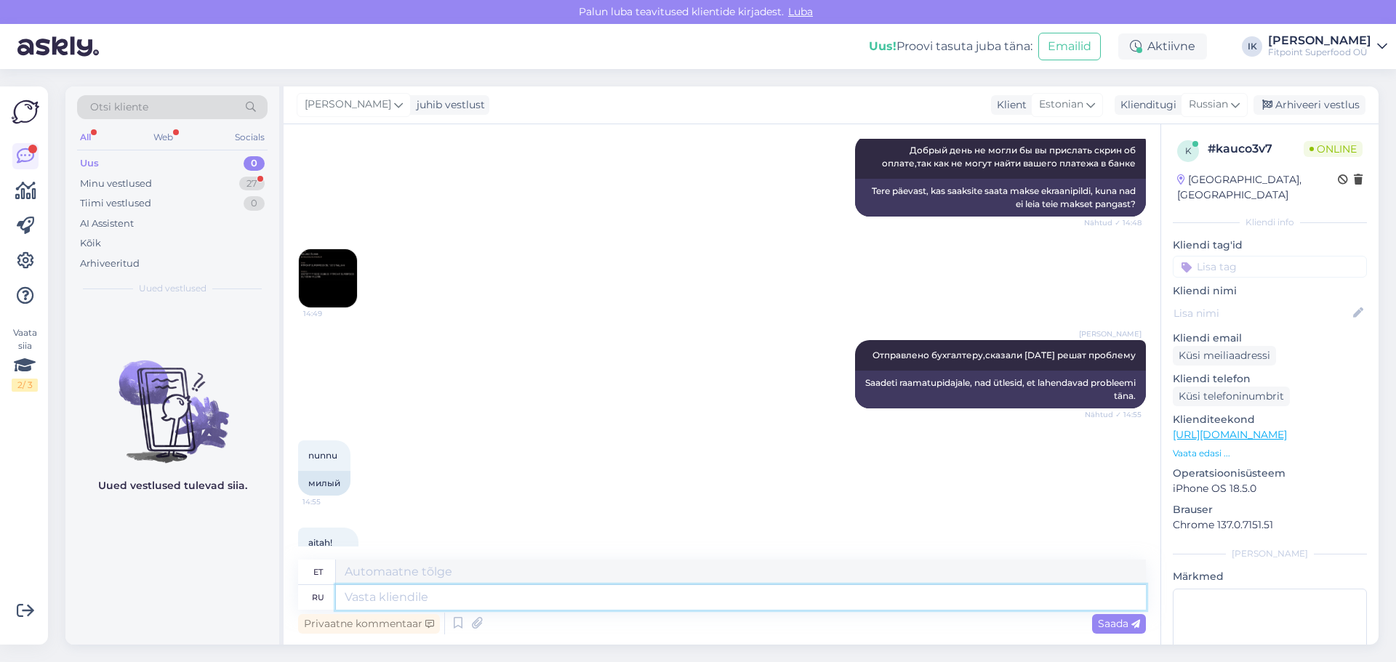
click at [450, 599] on textarea at bounding box center [741, 597] width 810 height 25
type textarea "И"
type textarea "рады ч"
type textarea "rõõmus"
type textarea "рады что смо"
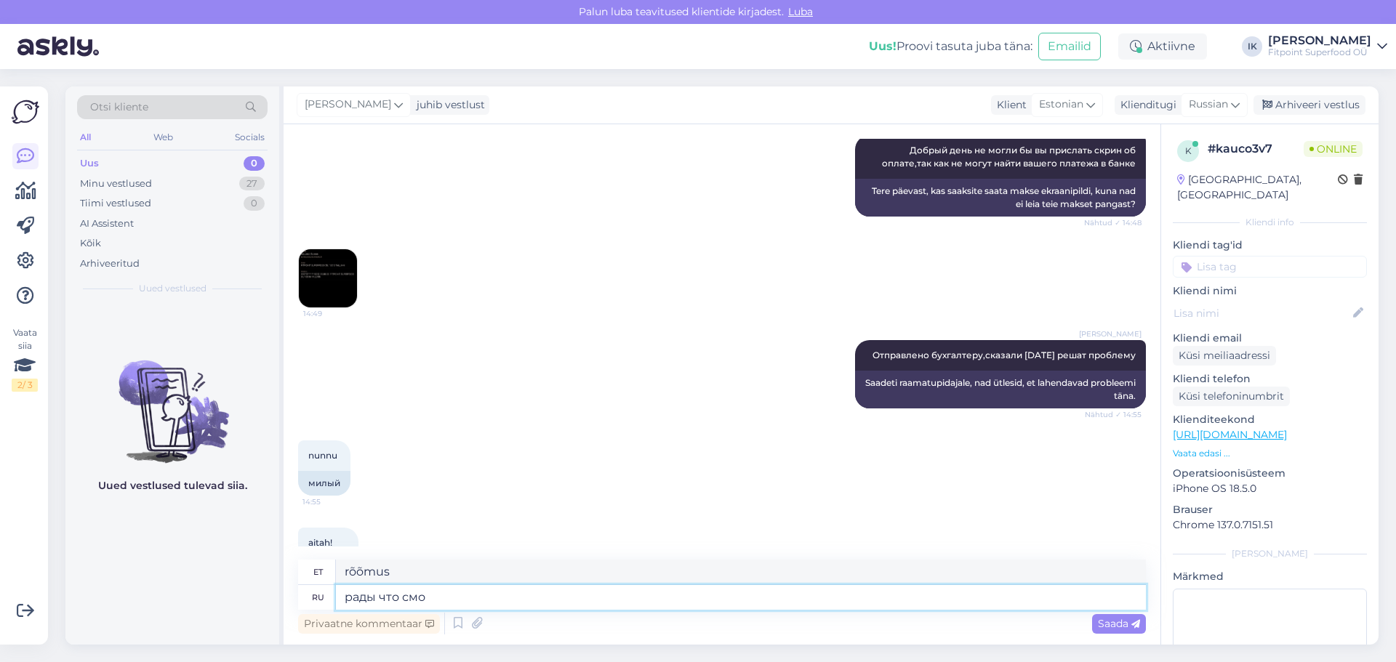
type textarea "rõõmus, et"
type textarea "рады что смогли помо"
type textarea "rõõmus, et saime"
type textarea "рады что смогли помочь"
type textarea "hea meel, et saime aidata"
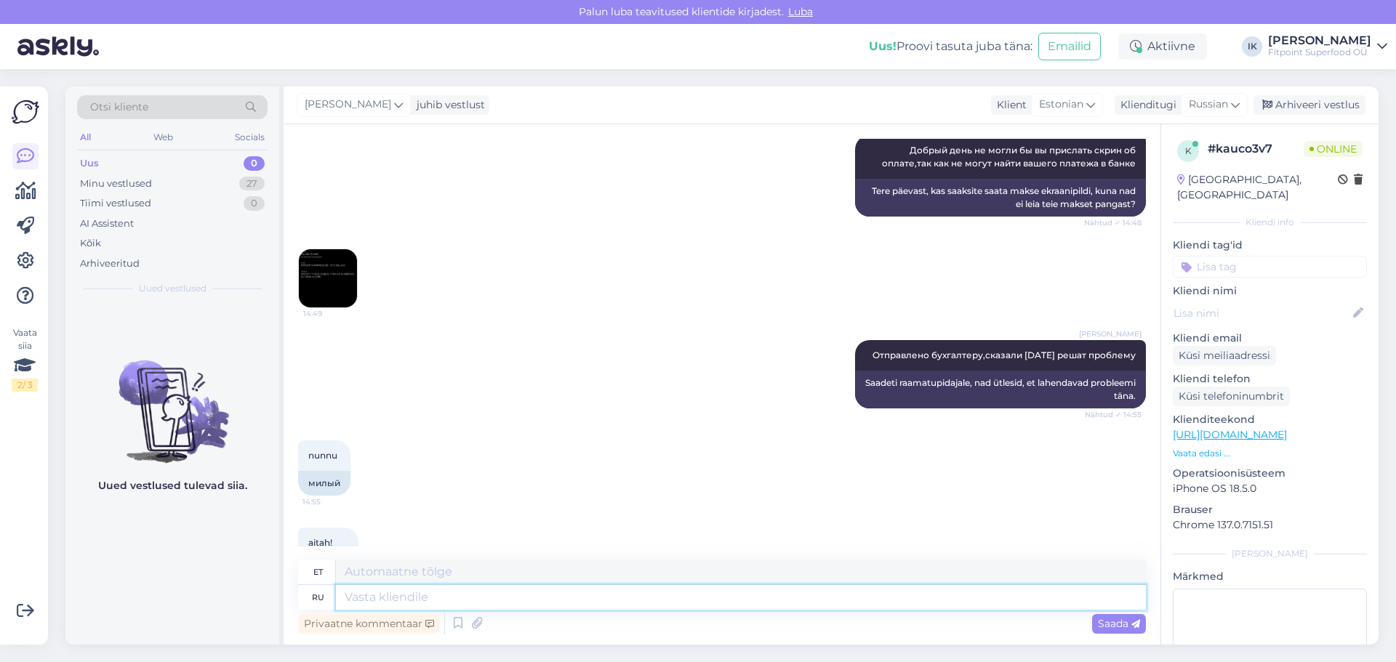
scroll to position [4094, 0]
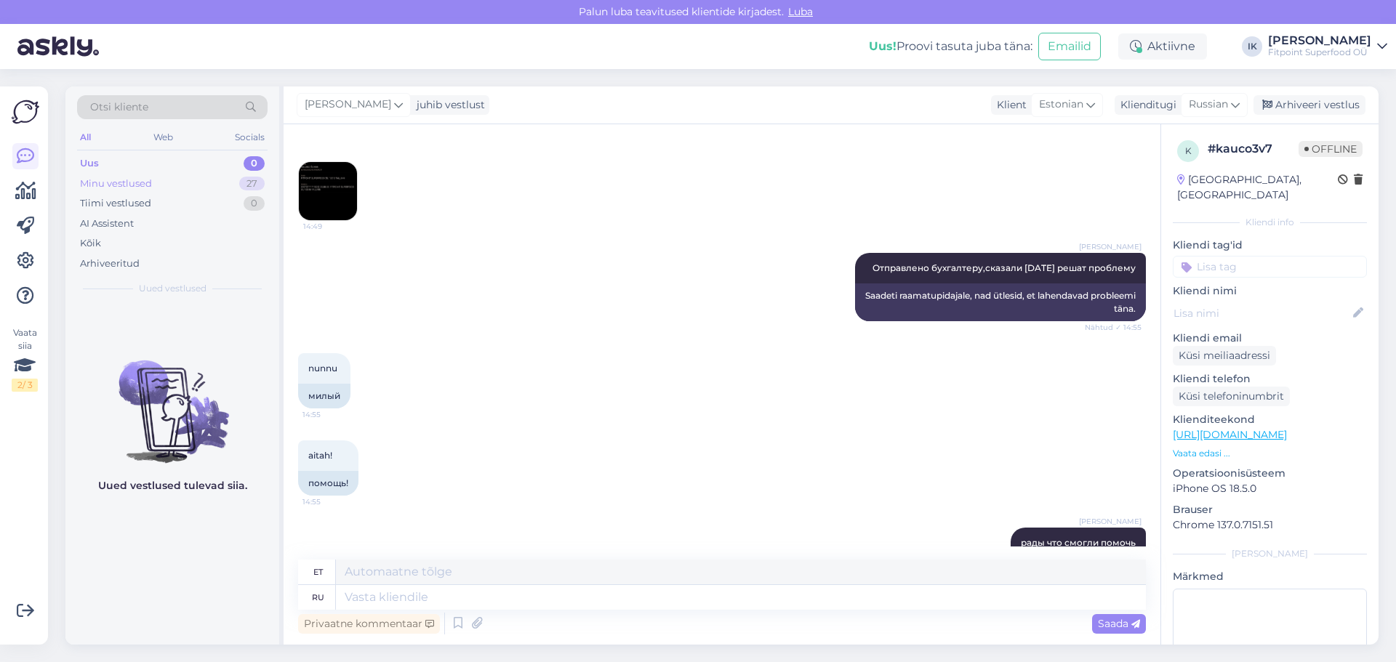
click at [143, 183] on div "Minu vestlused" at bounding box center [116, 184] width 72 height 15
